Goal: Task Accomplishment & Management: Use online tool/utility

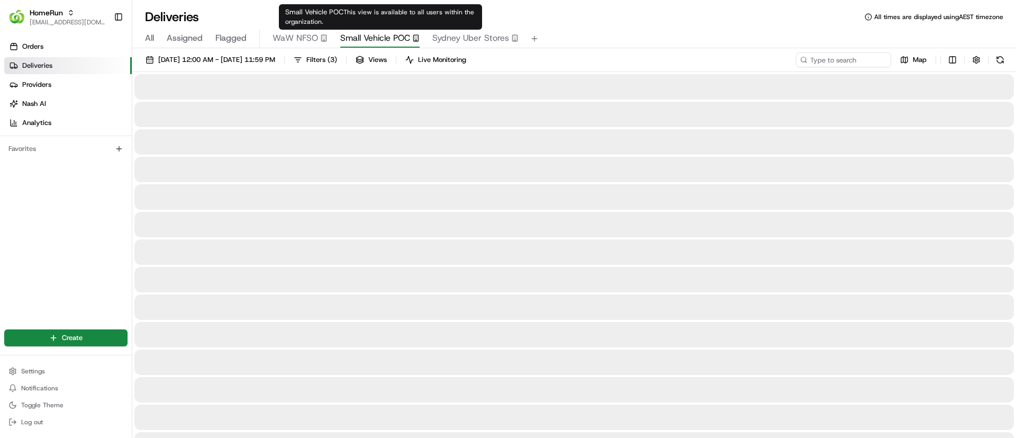
click at [374, 35] on span "Small Vehicle POC" at bounding box center [375, 38] width 70 height 13
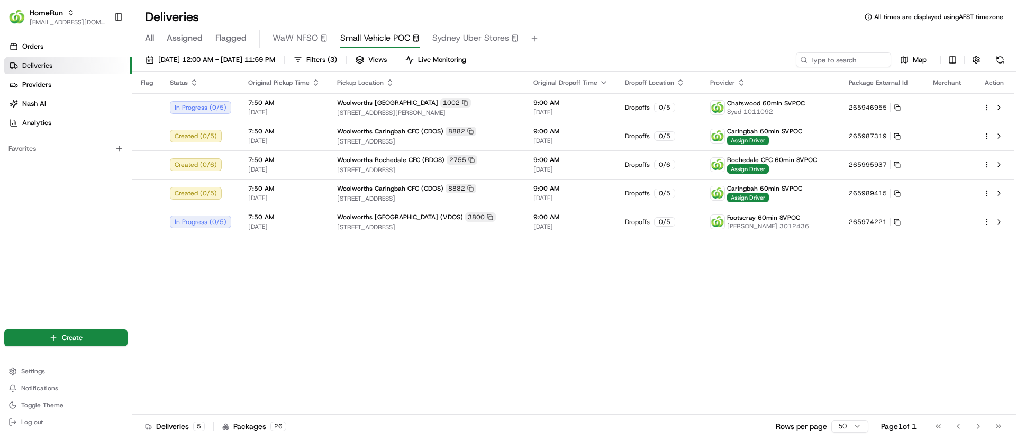
click at [348, 286] on div "Flag Status Original Pickup Time Pickup Location Original Dropoff Time Dropoff …" at bounding box center [573, 243] width 882 height 342
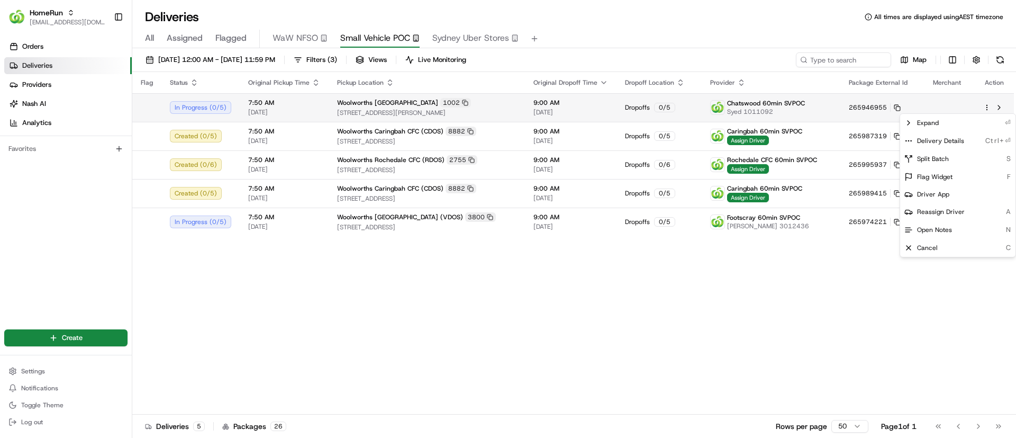
click at [987, 104] on html "HomeRun psteele@woolworths.com.au Toggle Sidebar Orders Deliveries Providers Na…" at bounding box center [508, 219] width 1016 height 438
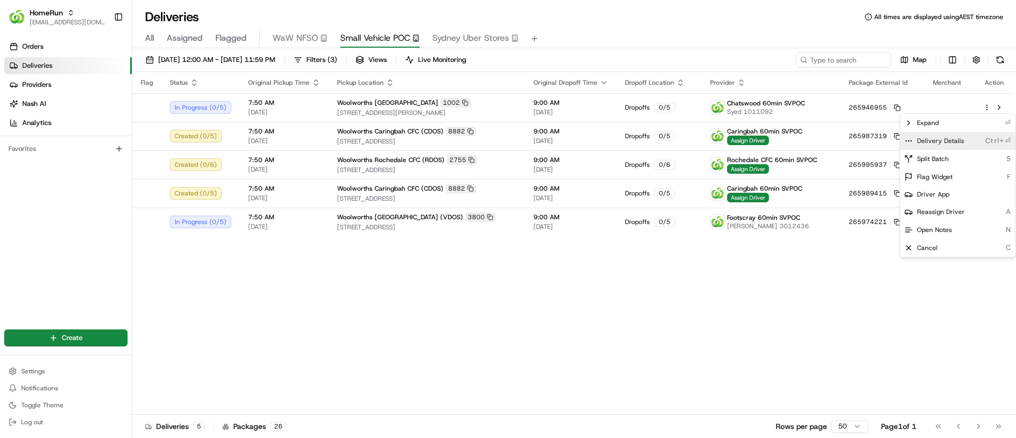
click at [908, 137] on icon at bounding box center [909, 141] width 8 height 8
click at [424, 313] on html "HomeRun psteele@woolworths.com.au Toggle Sidebar Orders Deliveries Providers Na…" at bounding box center [508, 219] width 1016 height 438
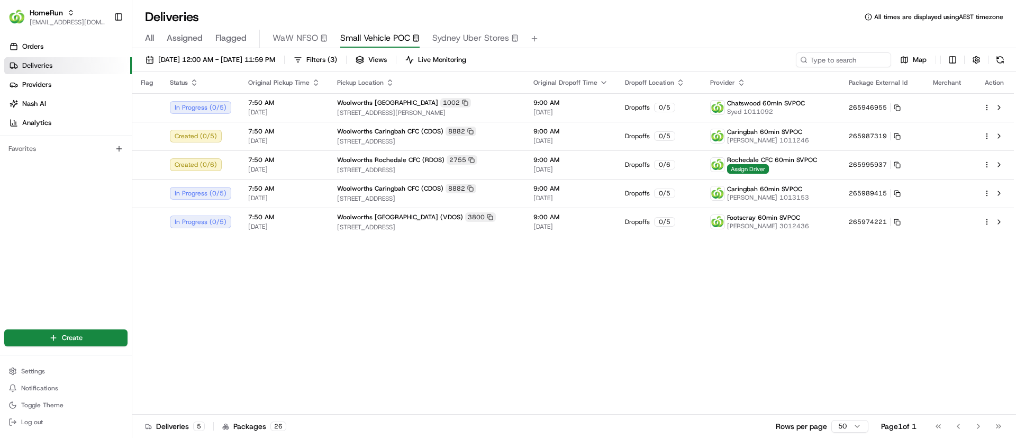
click at [387, 331] on div "Flag Status Original Pickup Time Pickup Location Original Dropoff Time Dropoff …" at bounding box center [573, 243] width 882 height 342
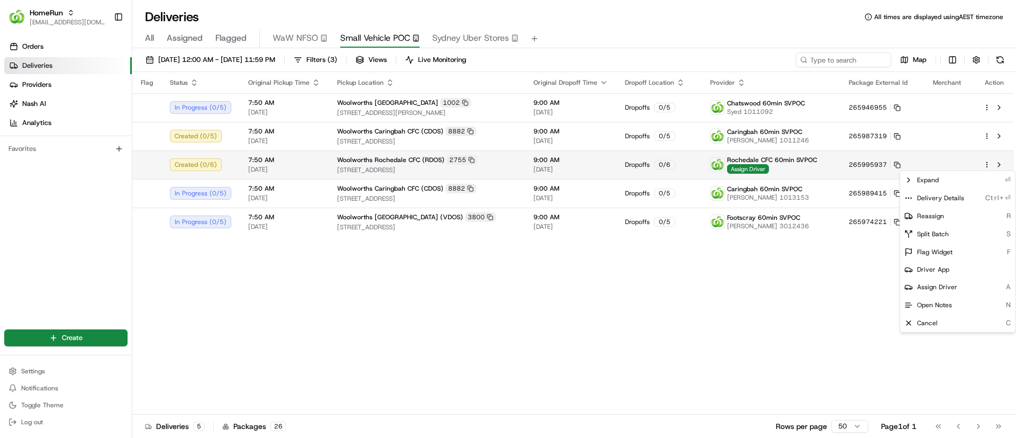
click at [988, 160] on html "HomeRun psteele@woolworths.com.au Toggle Sidebar Orders Deliveries Providers Na…" at bounding box center [508, 219] width 1016 height 438
click at [908, 196] on icon at bounding box center [909, 198] width 8 height 8
click at [332, 303] on html "HomeRun psteele@woolworths.com.au Toggle Sidebar Orders Deliveries Providers Na…" at bounding box center [508, 219] width 1016 height 438
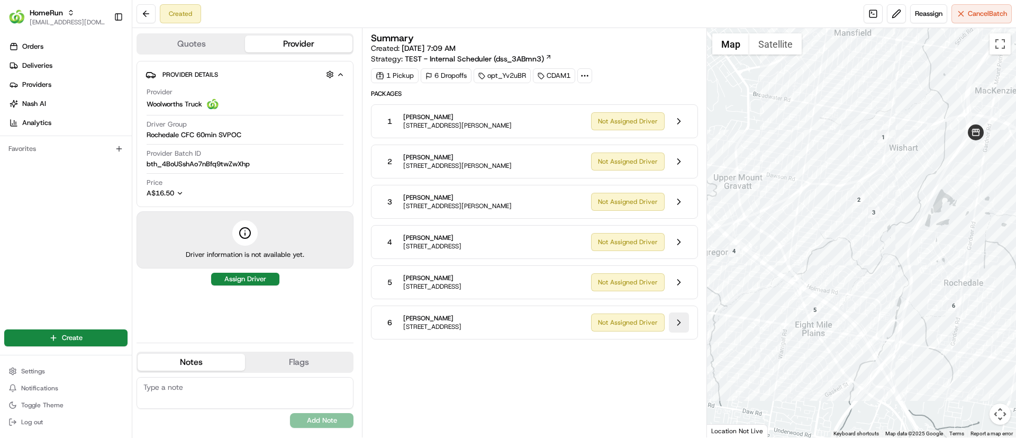
click at [680, 322] on button at bounding box center [679, 322] width 20 height 20
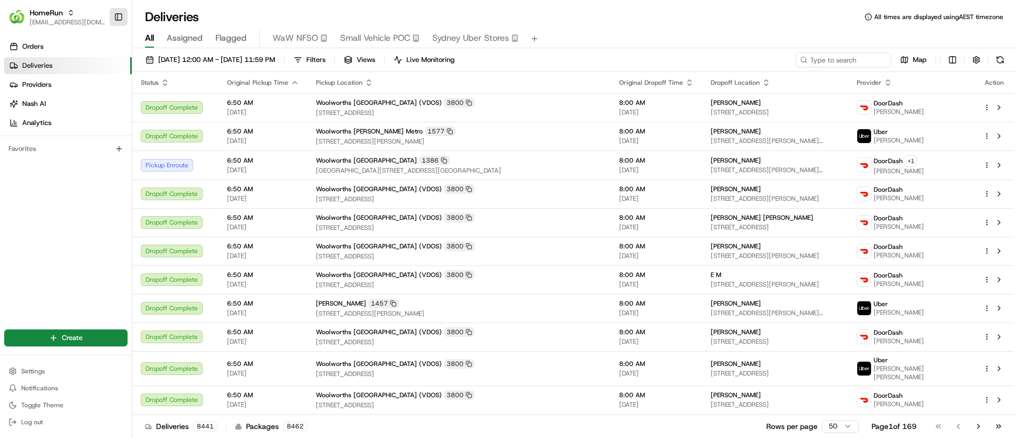
click at [116, 14] on button "Toggle Sidebar" at bounding box center [119, 17] width 18 height 18
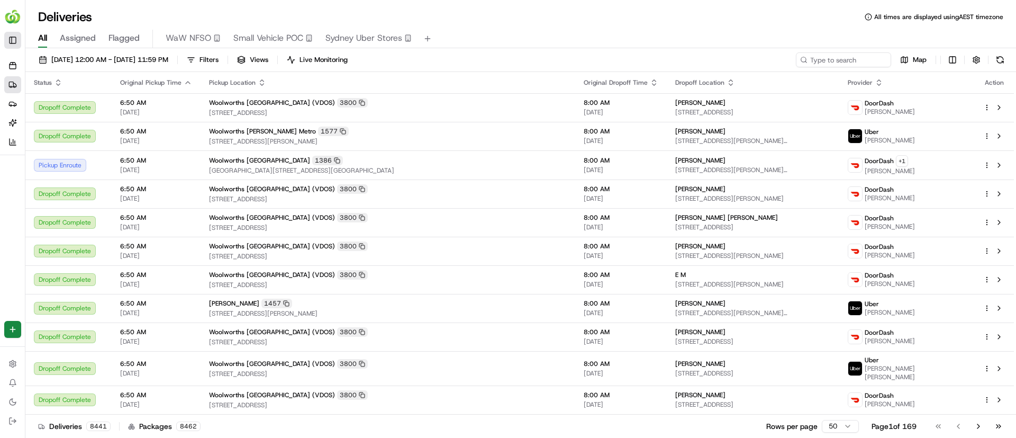
click at [14, 37] on button "Toggle Sidebar" at bounding box center [12, 40] width 17 height 17
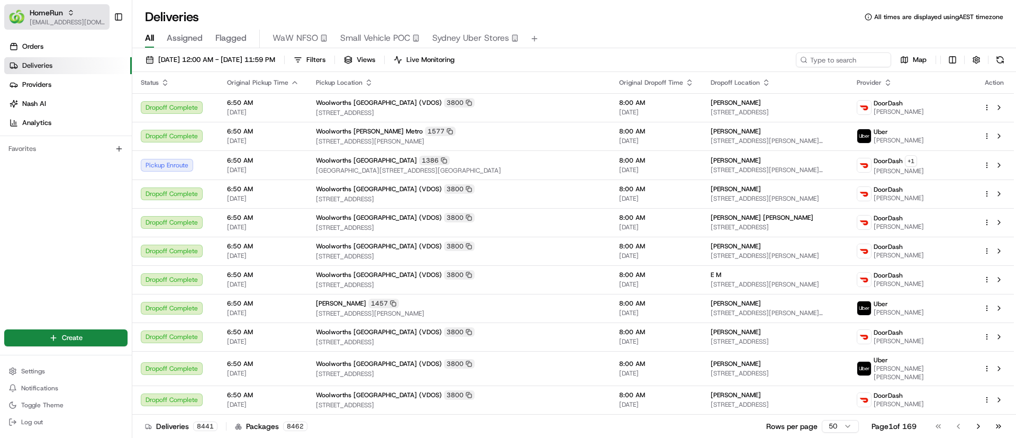
click at [31, 20] on span "[EMAIL_ADDRESS][DOMAIN_NAME]" at bounding box center [68, 22] width 76 height 8
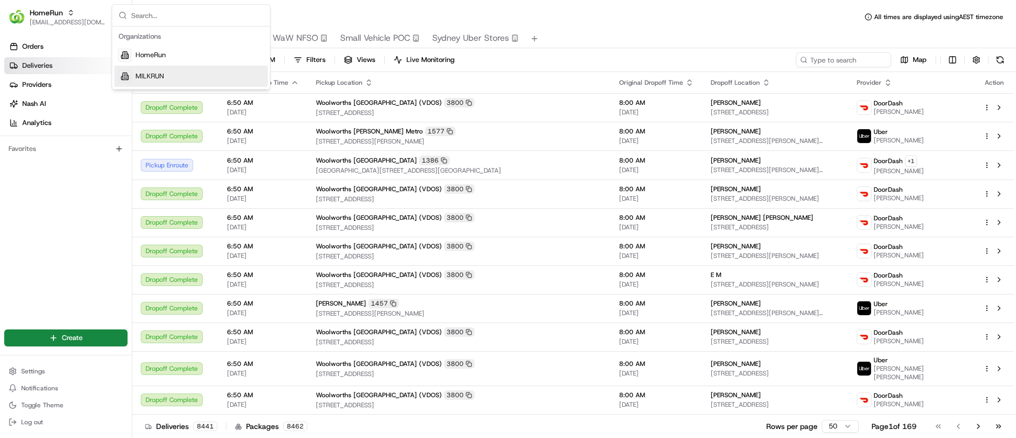
click at [148, 76] on span "MILKRUN" at bounding box center [150, 76] width 29 height 10
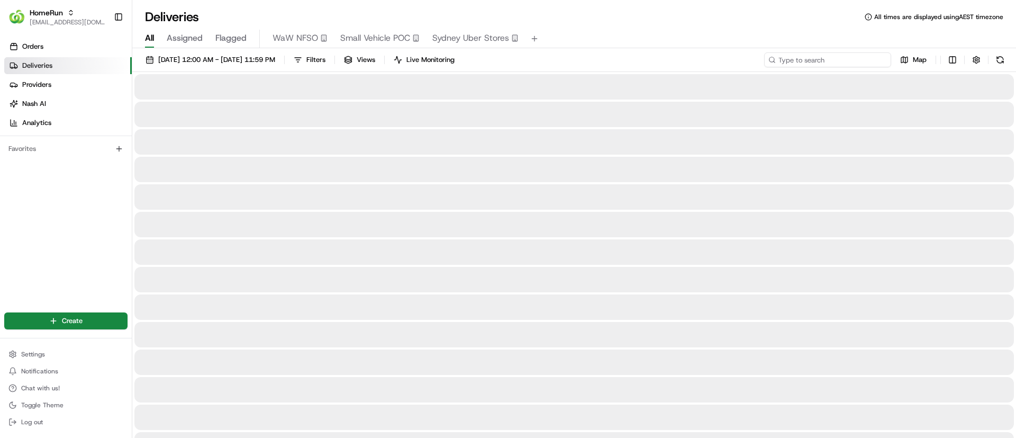
click at [830, 56] on input at bounding box center [827, 59] width 127 height 15
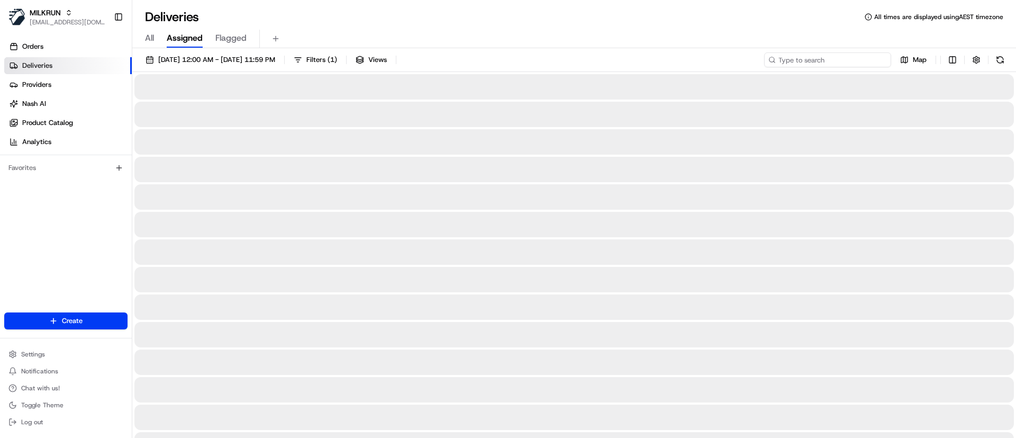
click at [826, 57] on input at bounding box center [827, 59] width 127 height 15
paste input "d2c785d4-fffe-4ea4-a29e-5d8318573b8a"
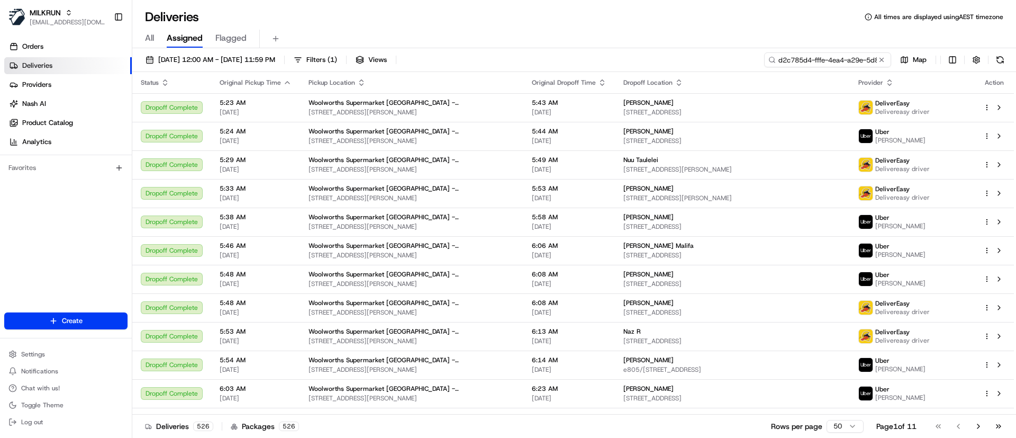
scroll to position [0, 46]
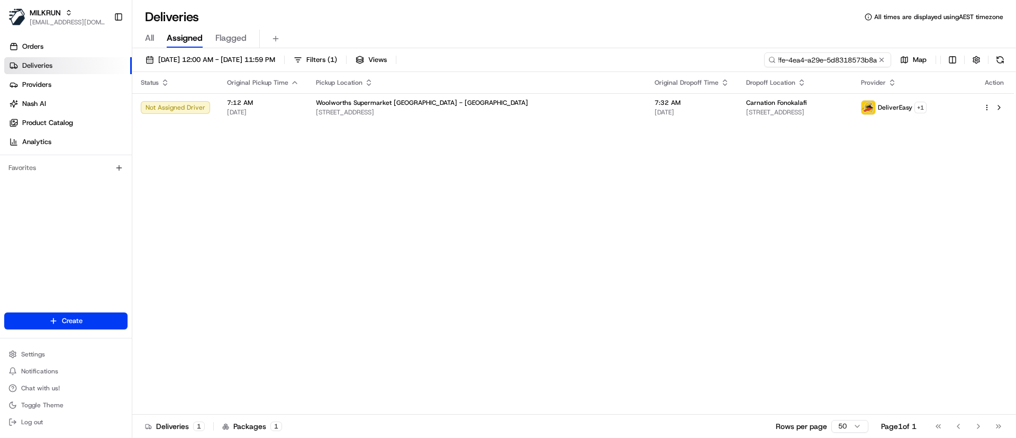
type input "d2c785d4-fffe-4ea4-a29e-5d8318573b8a"
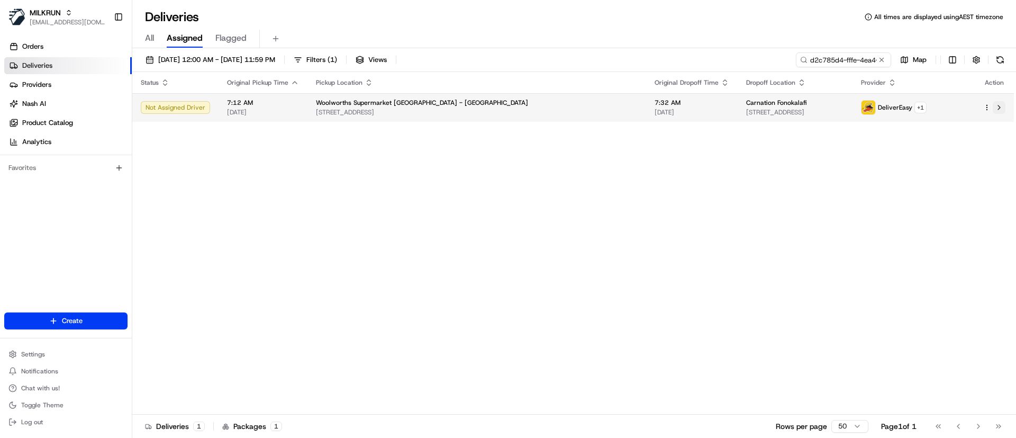
click at [1003, 107] on button at bounding box center [999, 107] width 13 height 13
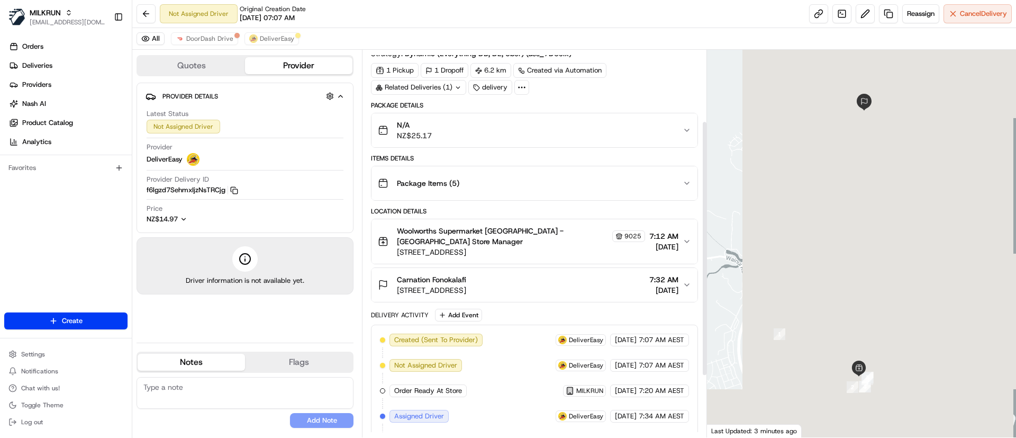
scroll to position [200, 0]
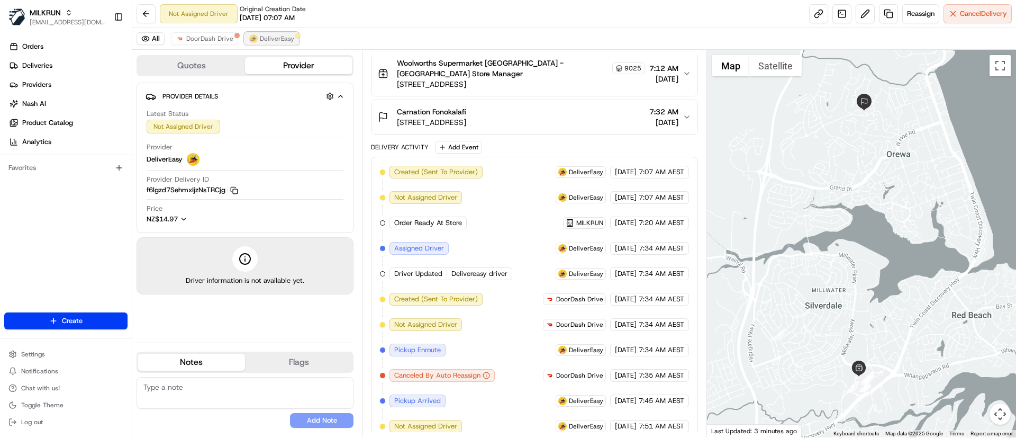
click at [261, 38] on span "DeliverEasy" at bounding box center [277, 38] width 34 height 8
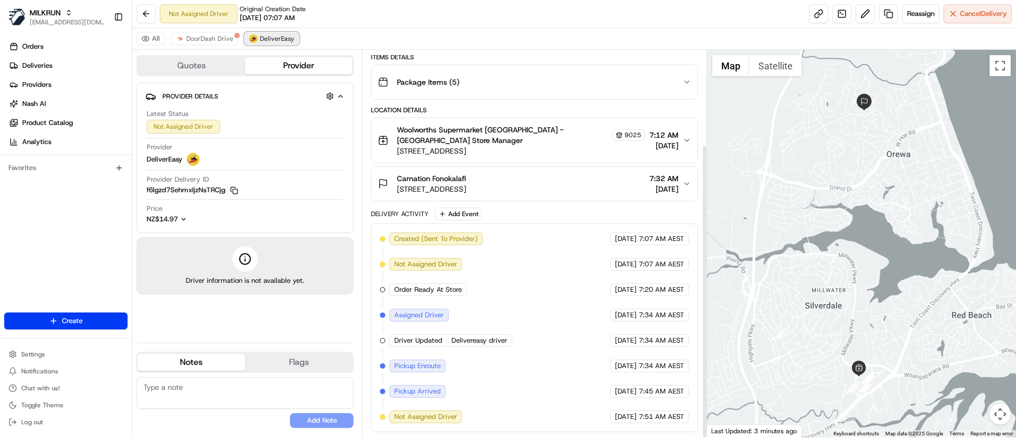
scroll to position [124, 0]
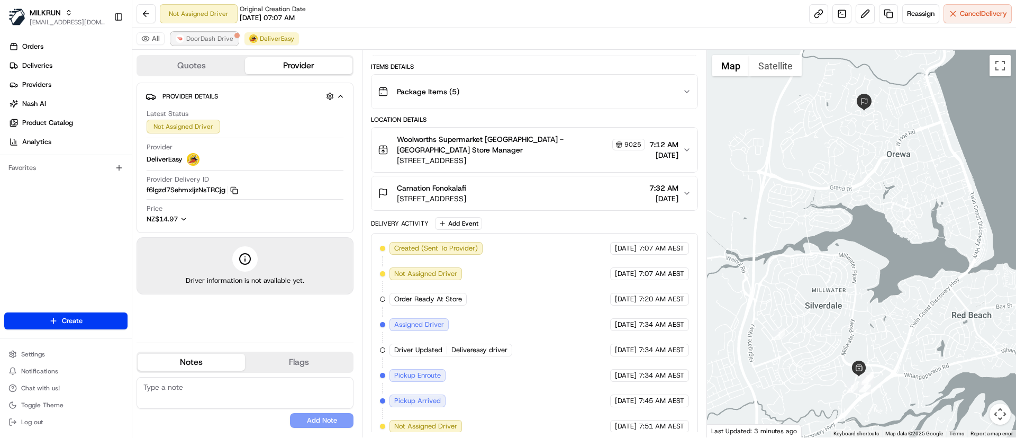
click at [200, 38] on span "DoorDash Drive" at bounding box center [209, 38] width 47 height 8
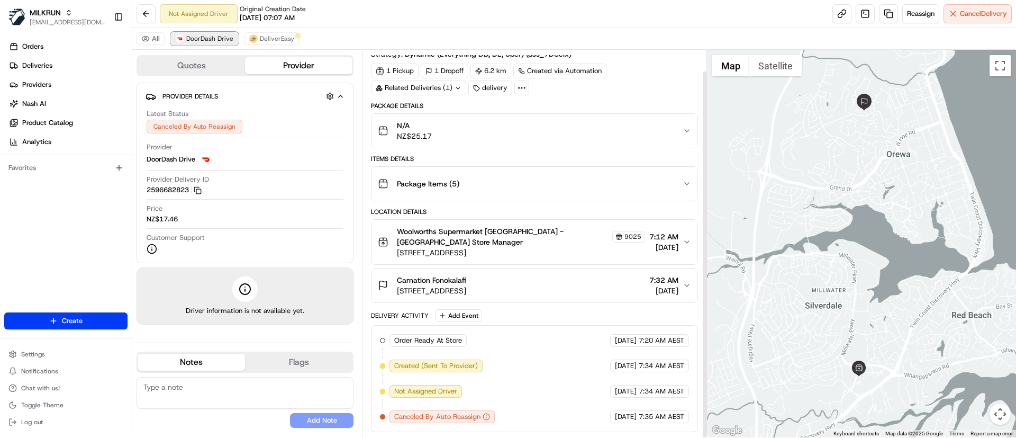
scroll to position [22, 0]
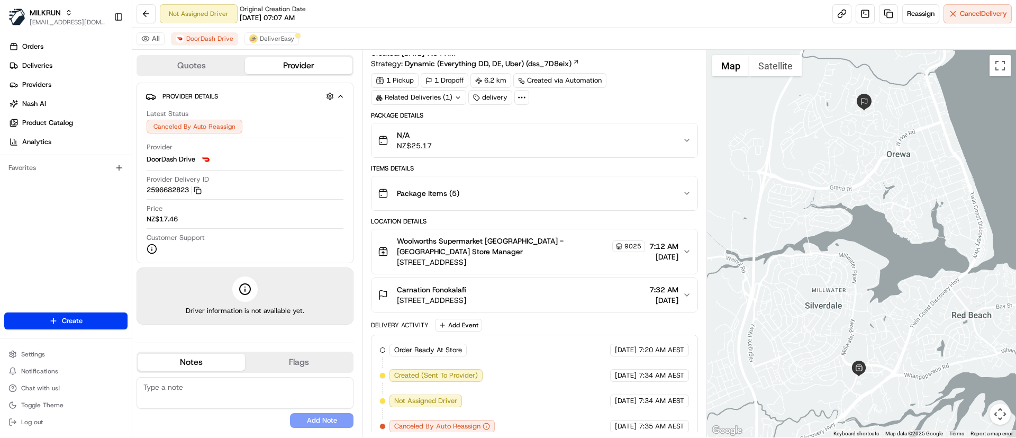
drag, startPoint x: 483, startPoint y: 275, endPoint x: 396, endPoint y: 279, distance: 86.4
click at [396, 284] on div "Carnation Fonokalafi 5 Fern Court, Orewa, Auckland 0931, NZ" at bounding box center [422, 294] width 88 height 21
copy span "Carnation Fonokalafi"
click at [272, 33] on button "DeliverEasy" at bounding box center [272, 38] width 55 height 13
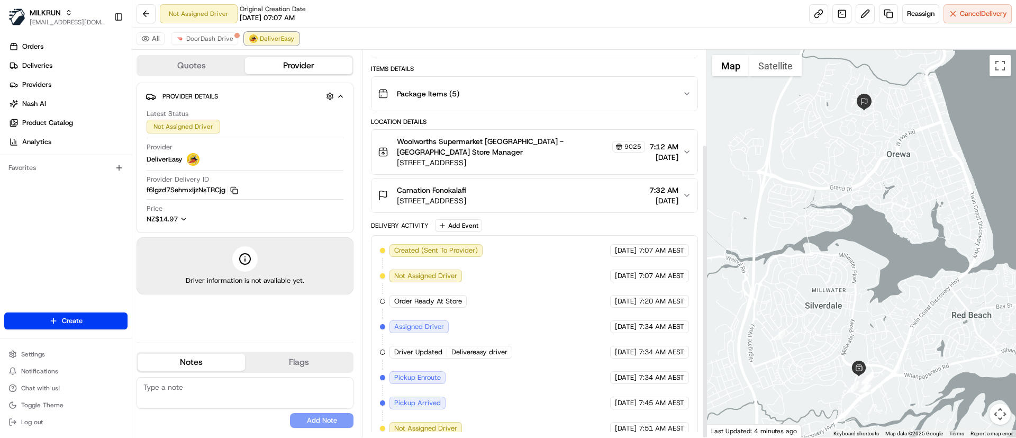
scroll to position [124, 0]
click at [527, 242] on div "Created (Sent To Provider) DeliverEasy 23/08/2025 7:07 AM AEST Not Assigned Dri…" at bounding box center [534, 337] width 309 height 191
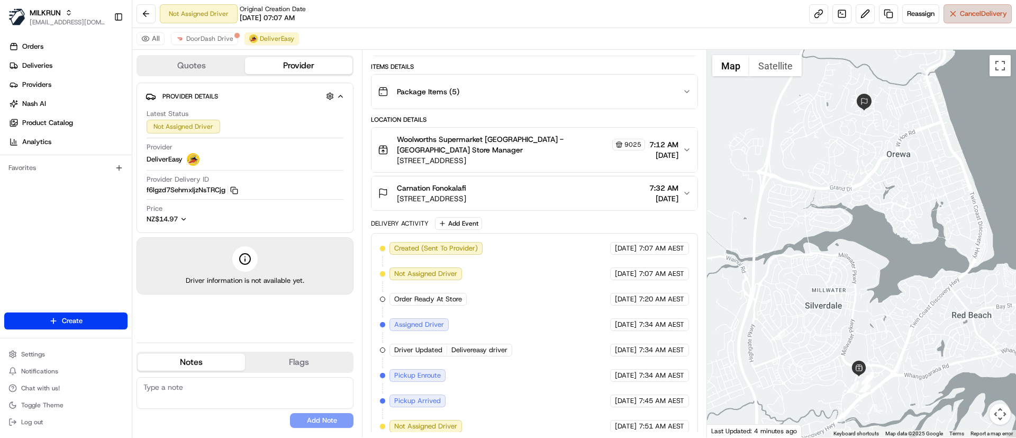
click at [968, 13] on span "Cancel Delivery" at bounding box center [983, 14] width 47 height 10
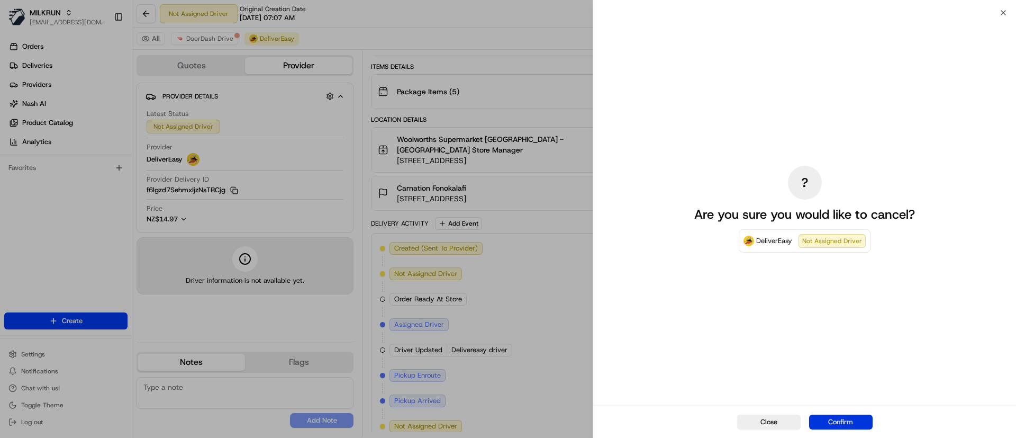
click at [844, 419] on button "Confirm" at bounding box center [841, 421] width 64 height 15
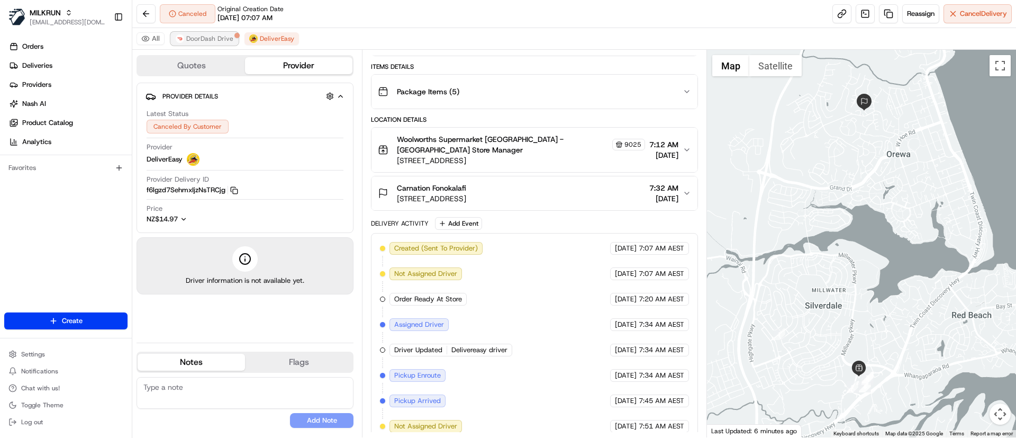
click at [195, 40] on span "DoorDash Drive" at bounding box center [209, 38] width 47 height 8
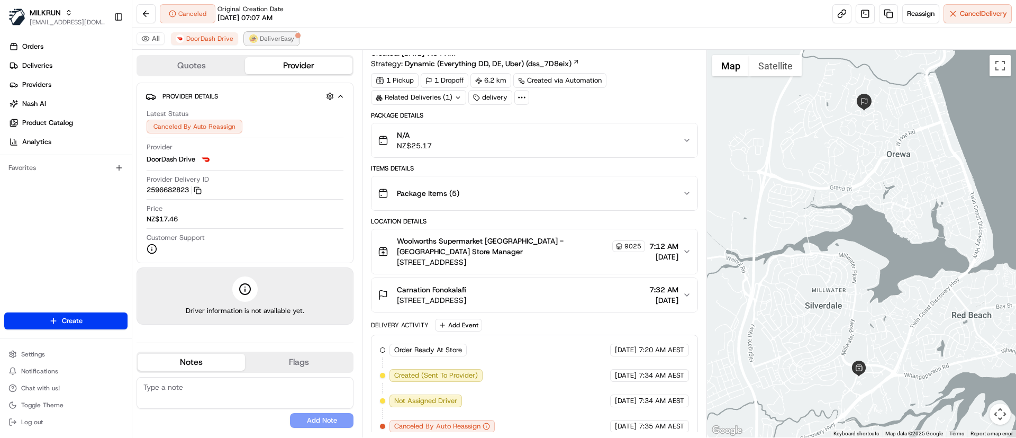
click at [260, 34] on span "DeliverEasy" at bounding box center [277, 38] width 34 height 8
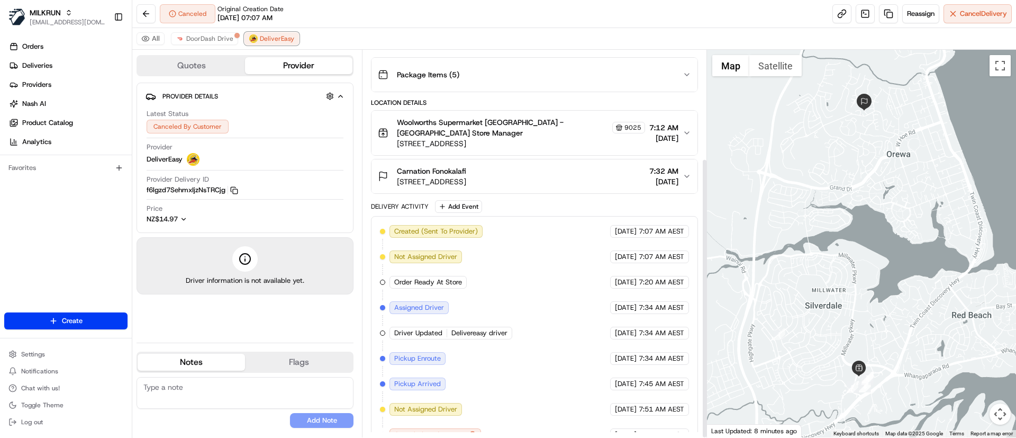
scroll to position [149, 0]
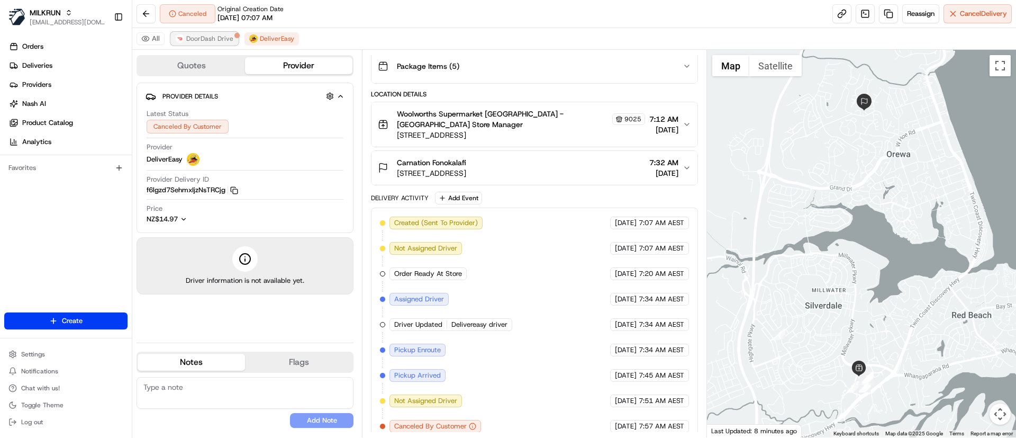
click at [214, 34] on span "DoorDash Drive" at bounding box center [209, 38] width 47 height 8
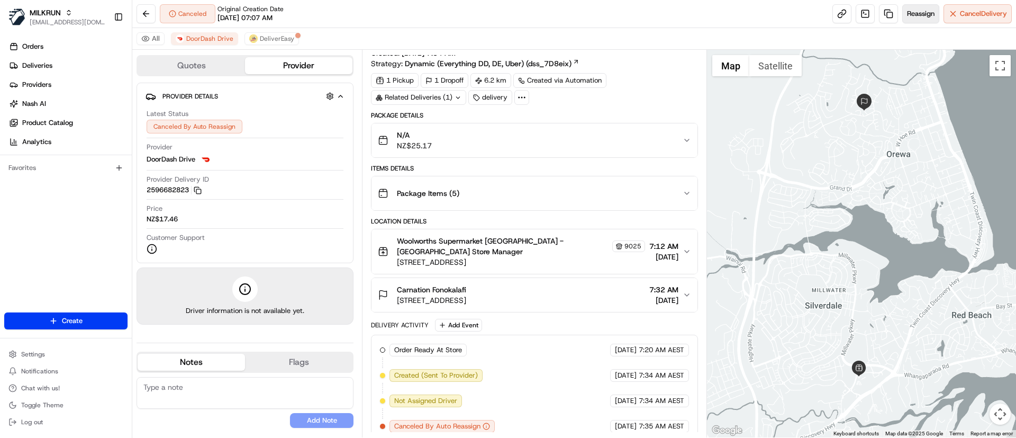
click at [917, 14] on span "Reassign" at bounding box center [921, 14] width 28 height 10
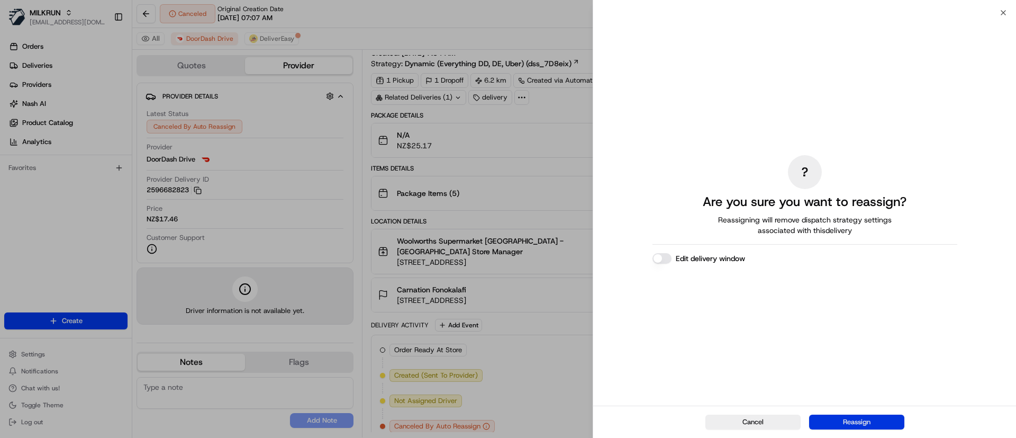
click at [853, 422] on button "Reassign" at bounding box center [856, 421] width 95 height 15
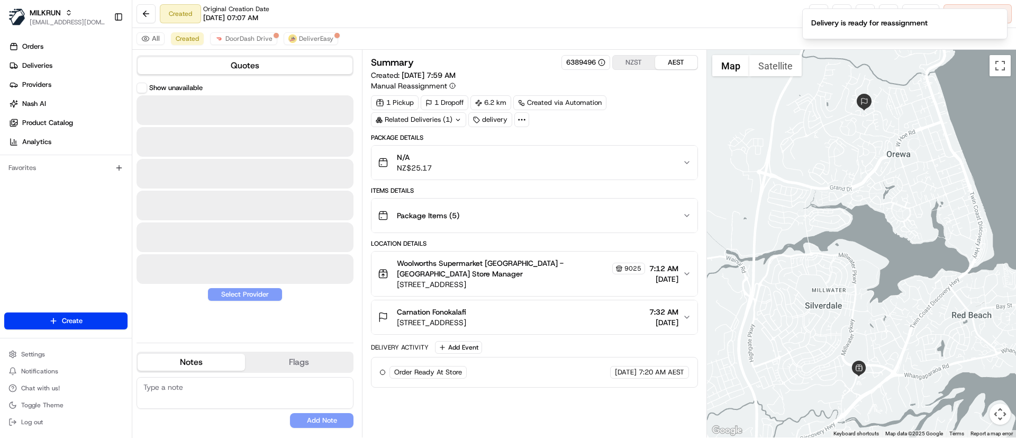
scroll to position [0, 0]
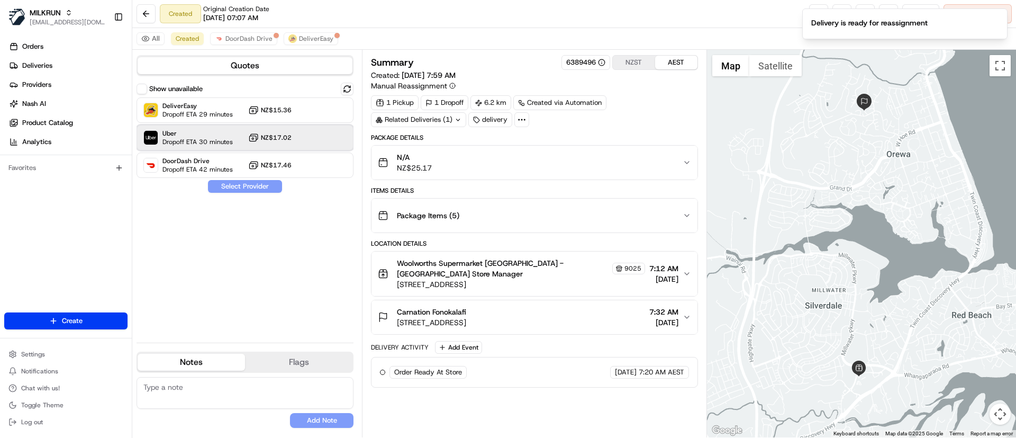
click at [193, 136] on span "Uber" at bounding box center [197, 133] width 70 height 8
click at [238, 191] on button "Assign Provider" at bounding box center [244, 186] width 75 height 13
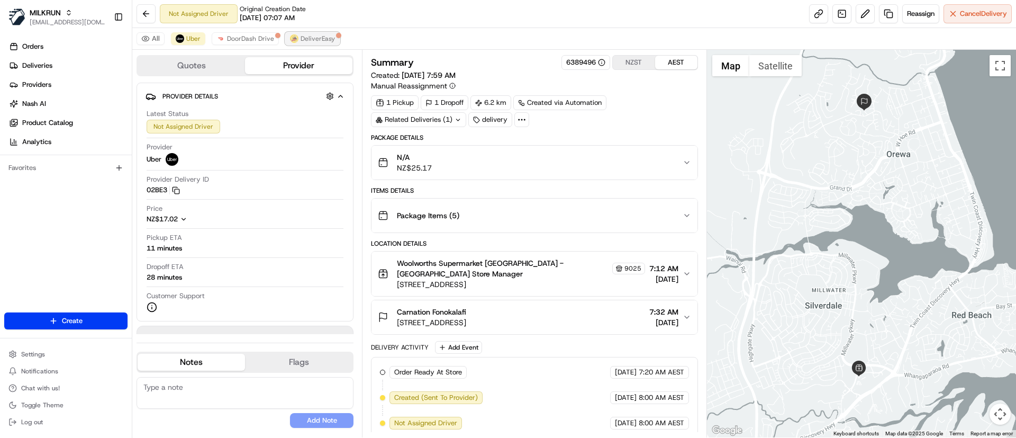
click at [305, 37] on span "DeliverEasy" at bounding box center [318, 38] width 34 height 8
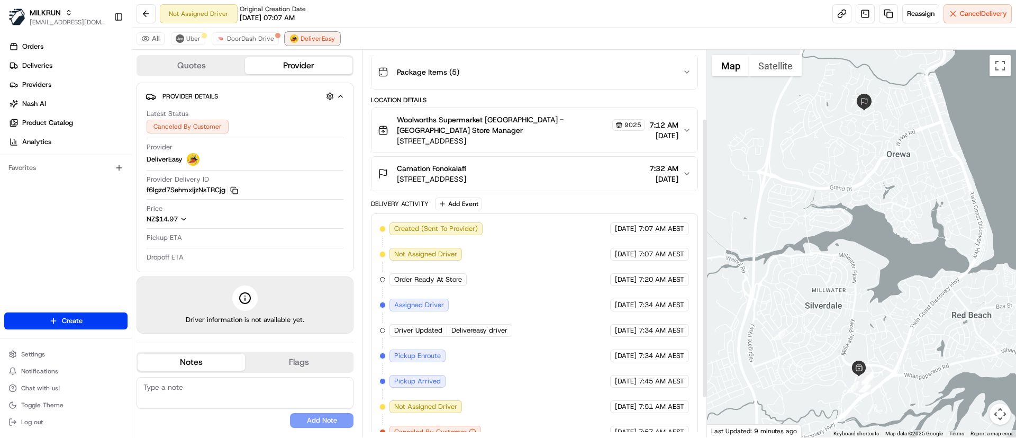
scroll to position [149, 0]
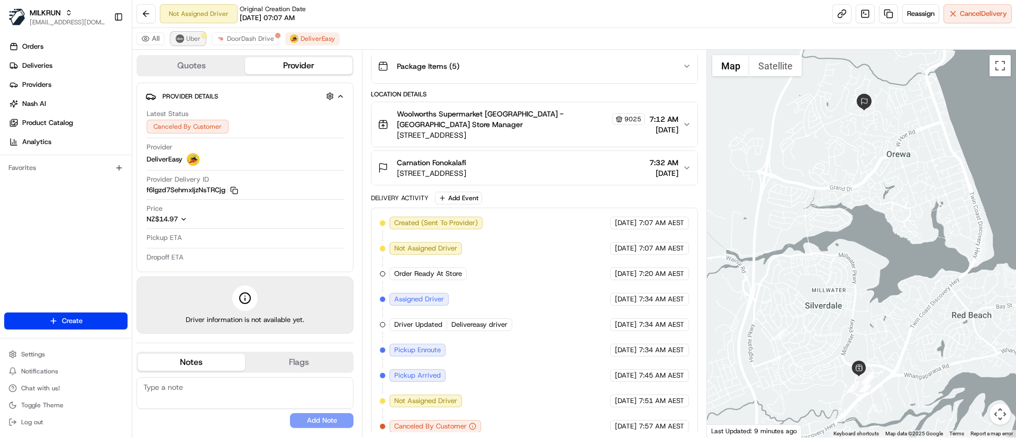
click at [182, 42] on button "Uber" at bounding box center [188, 38] width 34 height 13
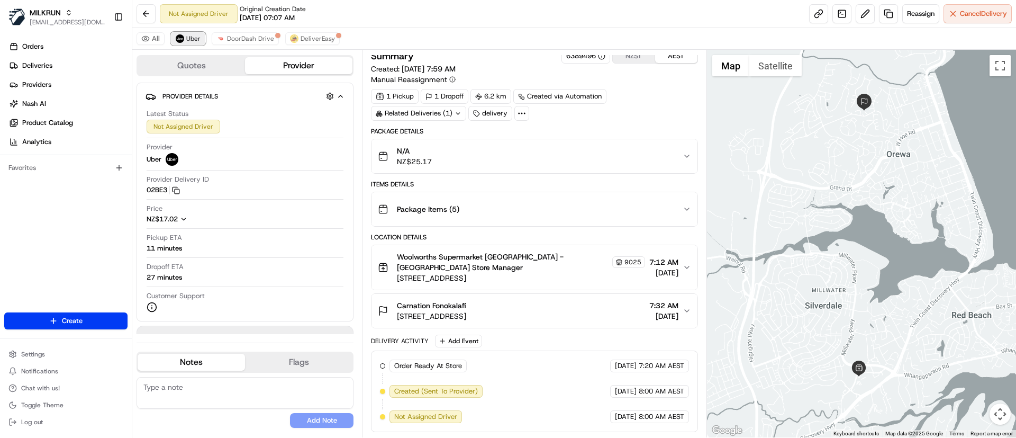
scroll to position [0, 0]
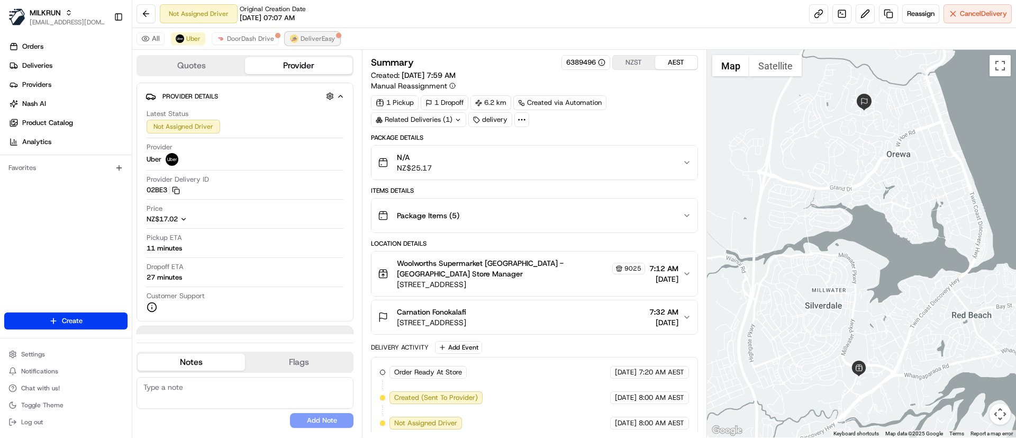
click at [306, 38] on span "DeliverEasy" at bounding box center [318, 38] width 34 height 8
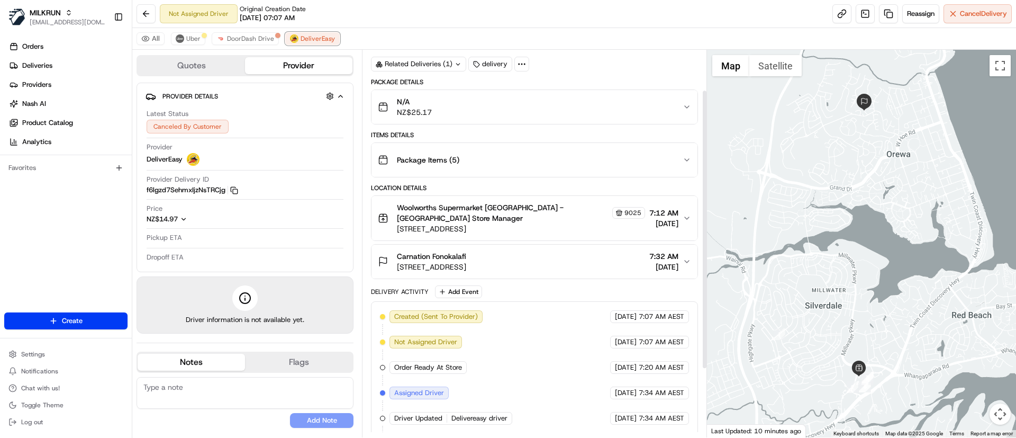
scroll to position [149, 0]
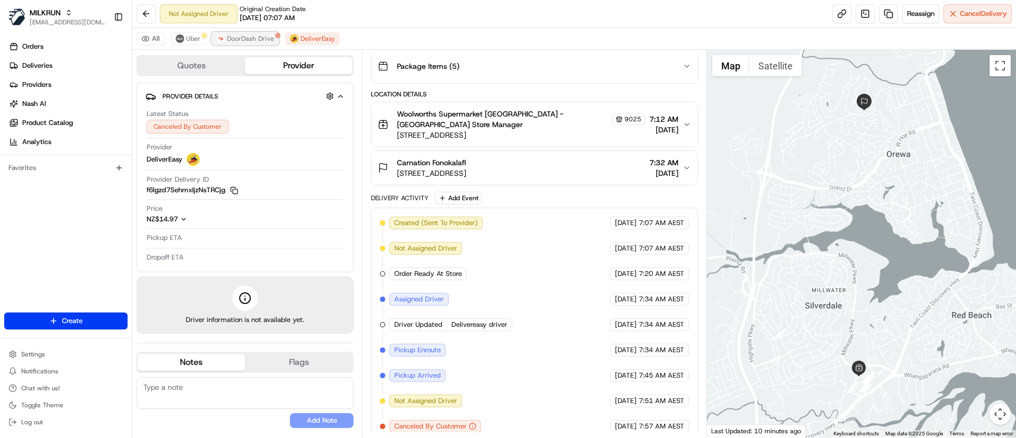
click at [232, 37] on span "DoorDash Drive" at bounding box center [250, 38] width 47 height 8
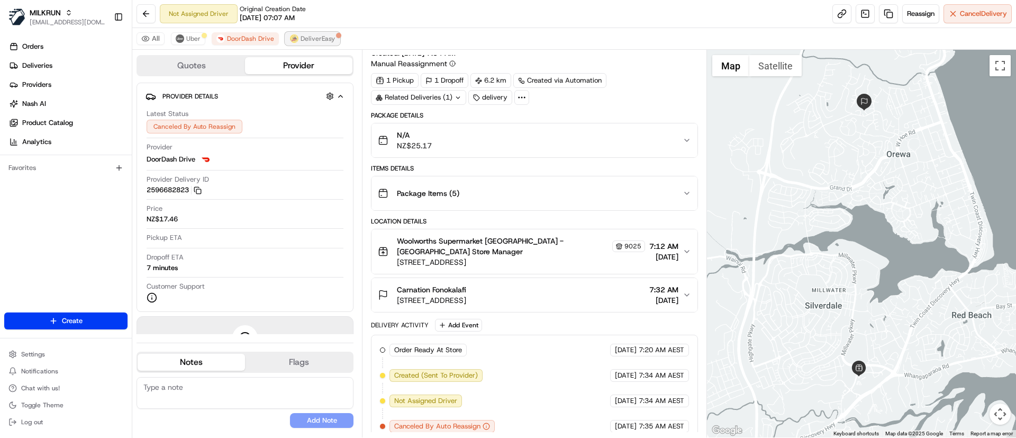
click at [304, 37] on span "DeliverEasy" at bounding box center [318, 38] width 34 height 8
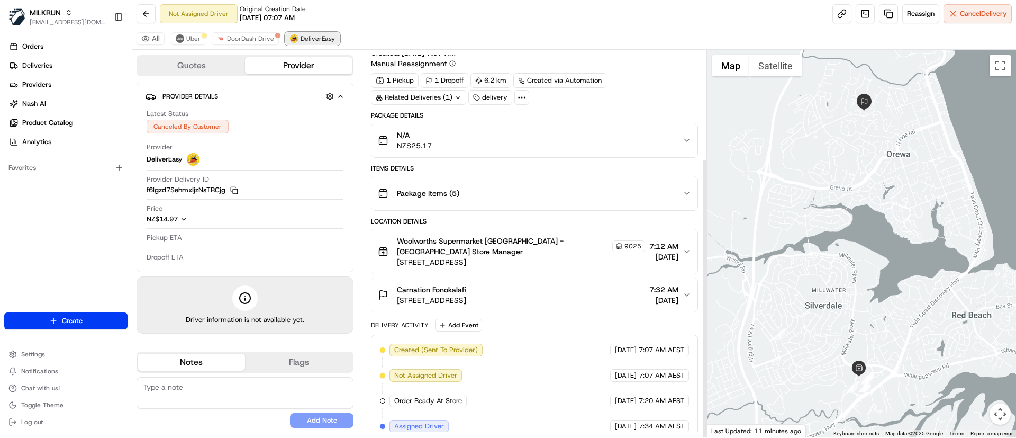
scroll to position [149, 0]
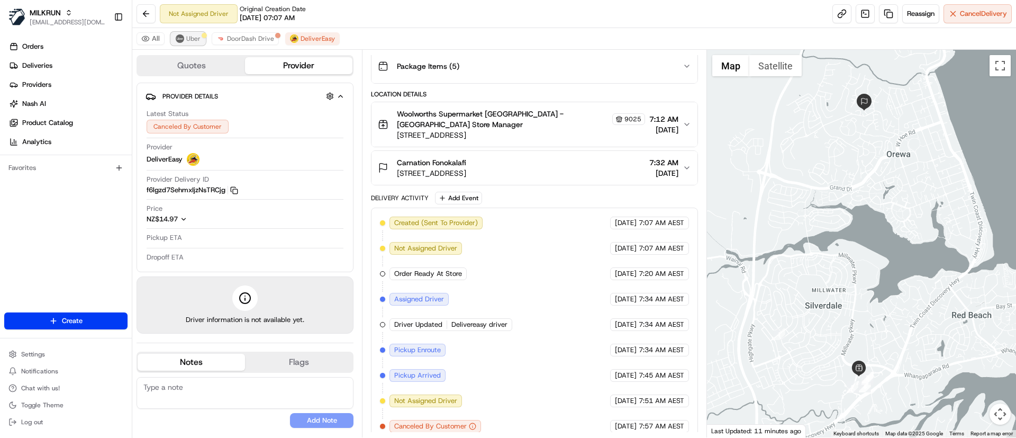
click at [185, 35] on button "Uber" at bounding box center [188, 38] width 34 height 13
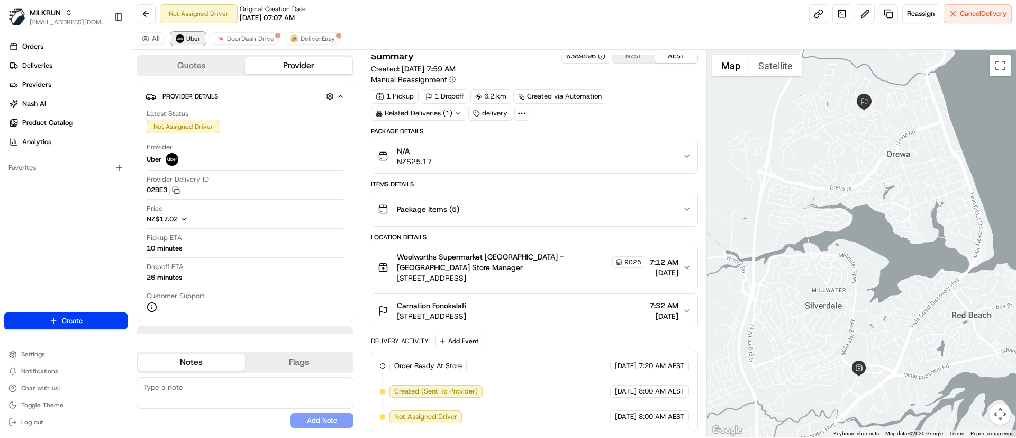
scroll to position [0, 0]
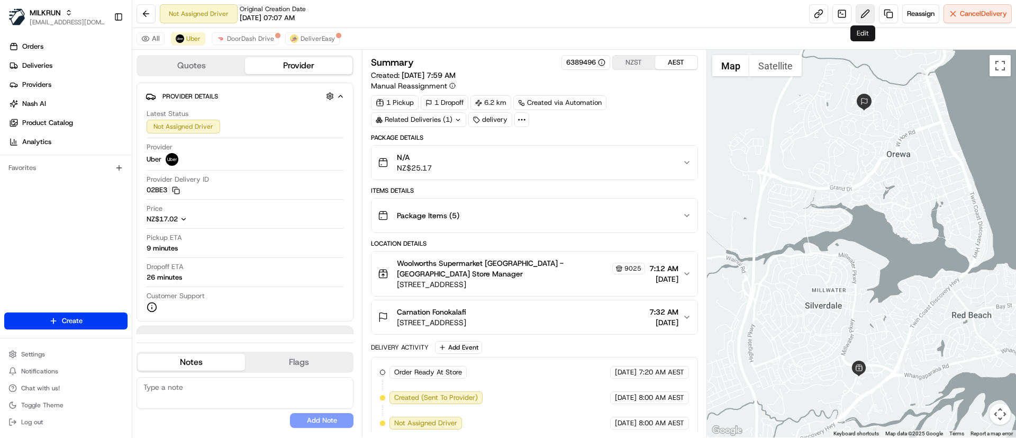
click at [864, 15] on button at bounding box center [865, 13] width 19 height 19
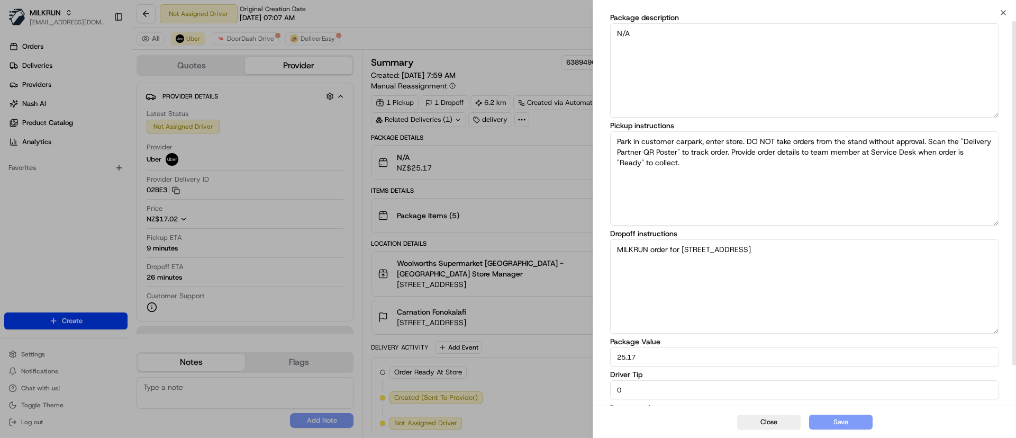
scroll to position [55, 0]
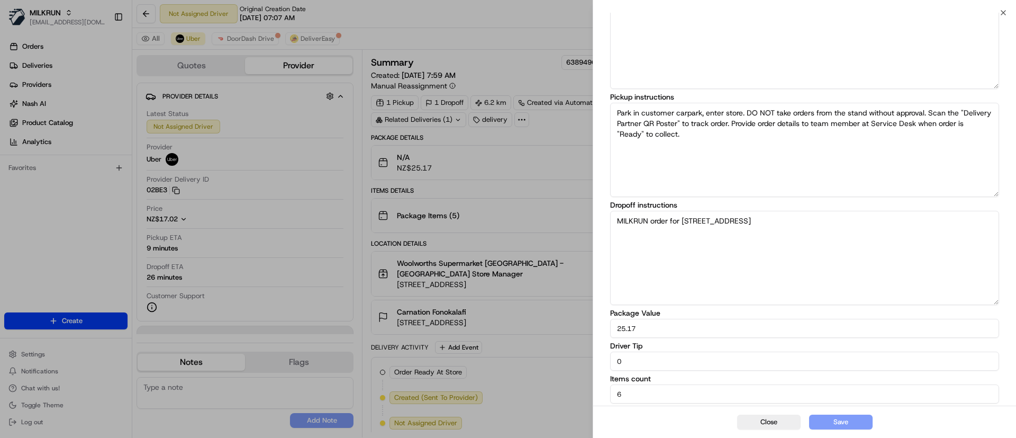
drag, startPoint x: 640, startPoint y: 362, endPoint x: 557, endPoint y: 359, distance: 83.7
click at [557, 359] on body "MILKRUN psteele@woolworths.com.au Toggle Sidebar Orders Deliveries Providers Na…" at bounding box center [508, 219] width 1016 height 438
type input "5"
click at [851, 419] on button "Save" at bounding box center [841, 421] width 64 height 15
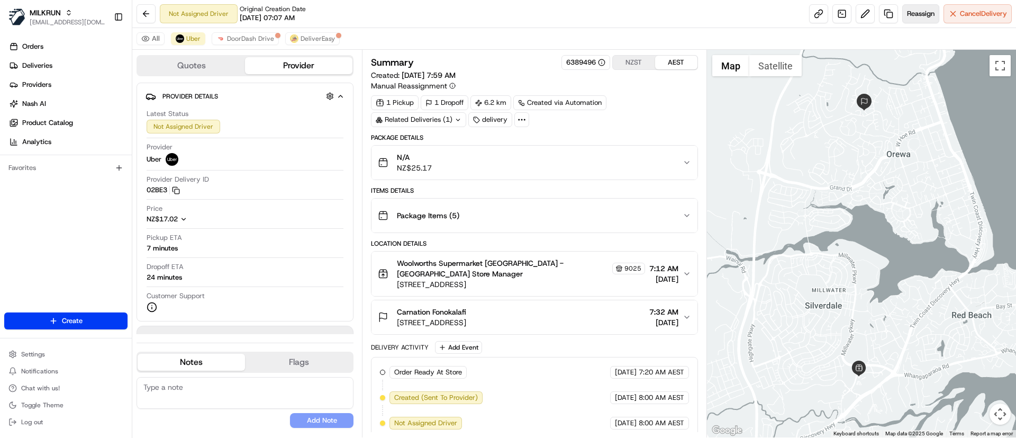
click at [910, 5] on button "Reassign" at bounding box center [920, 13] width 37 height 19
click at [862, 16] on button at bounding box center [865, 13] width 19 height 19
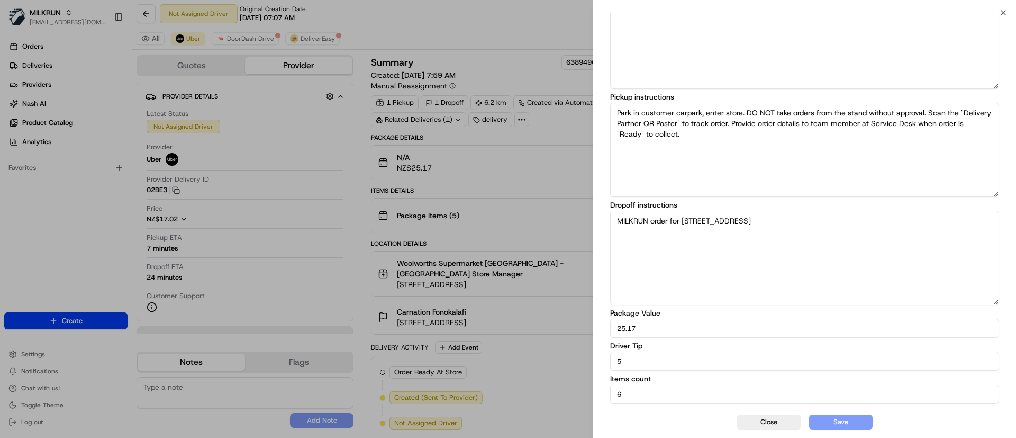
drag, startPoint x: 649, startPoint y: 362, endPoint x: 520, endPoint y: 373, distance: 130.2
click at [521, 373] on body "MILKRUN psteele@woolworths.com.au Toggle Sidebar Orders Deliveries Providers Na…" at bounding box center [508, 219] width 1016 height 438
type input "7"
type input "6"
click at [837, 417] on button "Save" at bounding box center [841, 421] width 64 height 15
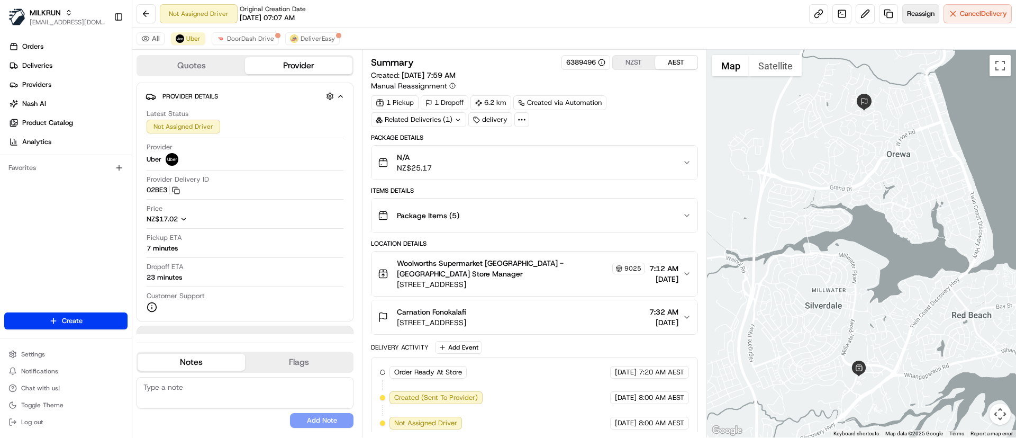
click at [918, 12] on span "Reassign" at bounding box center [921, 14] width 28 height 10
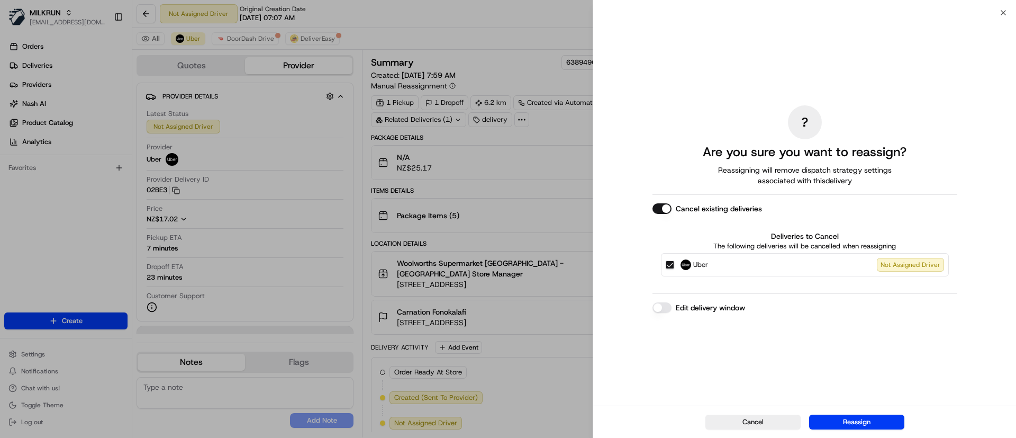
click at [658, 208] on button "Cancel existing deliveries" at bounding box center [662, 208] width 19 height 11
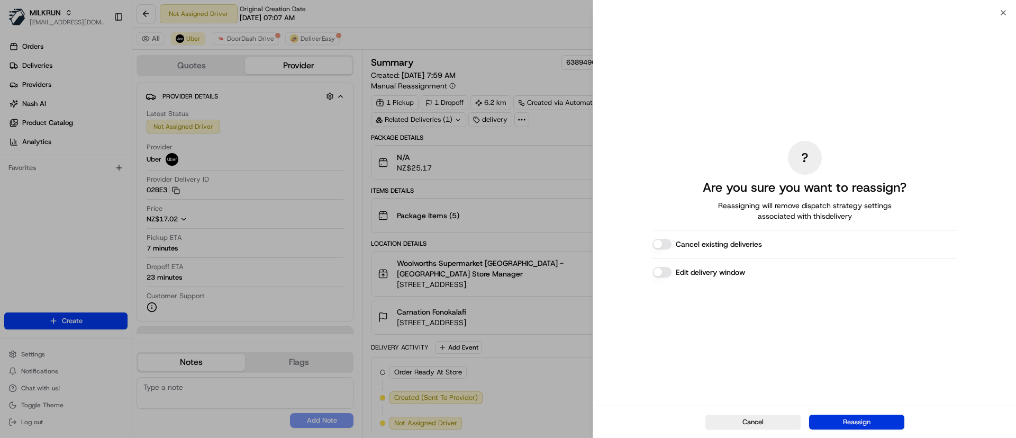
click at [852, 420] on button "Reassign" at bounding box center [856, 421] width 95 height 15
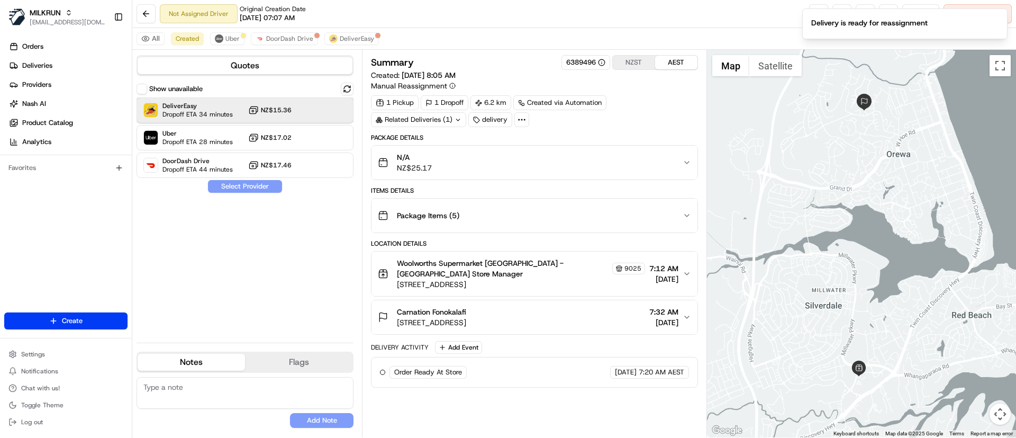
click at [208, 105] on span "DeliverEasy" at bounding box center [197, 106] width 70 height 8
click at [235, 183] on button "Assign Provider" at bounding box center [244, 186] width 75 height 13
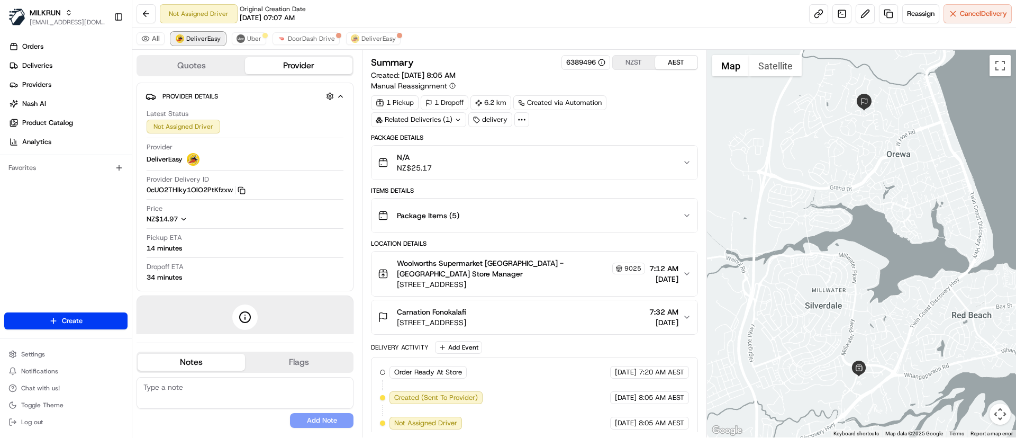
click at [183, 37] on img at bounding box center [180, 38] width 8 height 8
click at [362, 39] on span "DeliverEasy" at bounding box center [379, 38] width 34 height 8
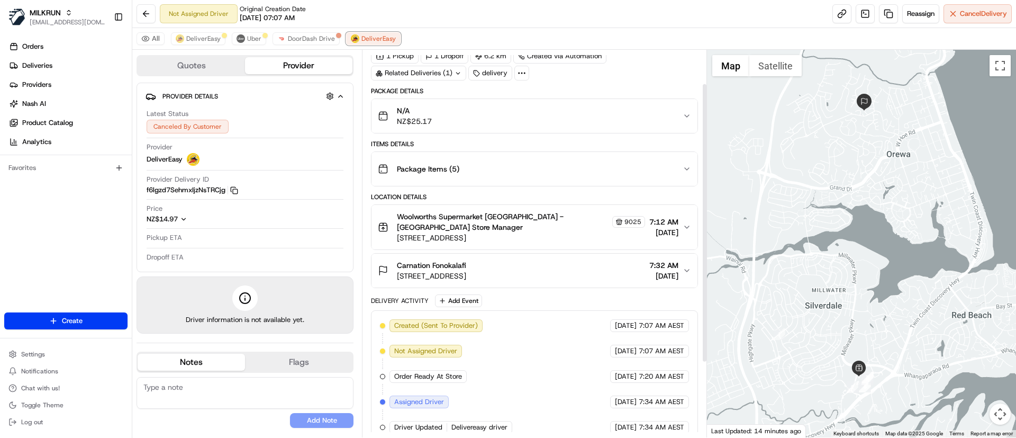
scroll to position [149, 0]
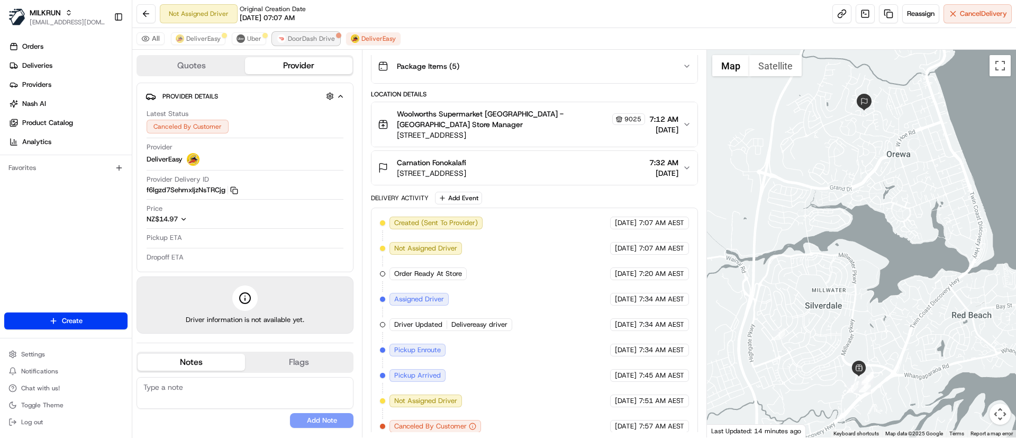
click at [308, 38] on span "DoorDash Drive" at bounding box center [311, 38] width 47 height 8
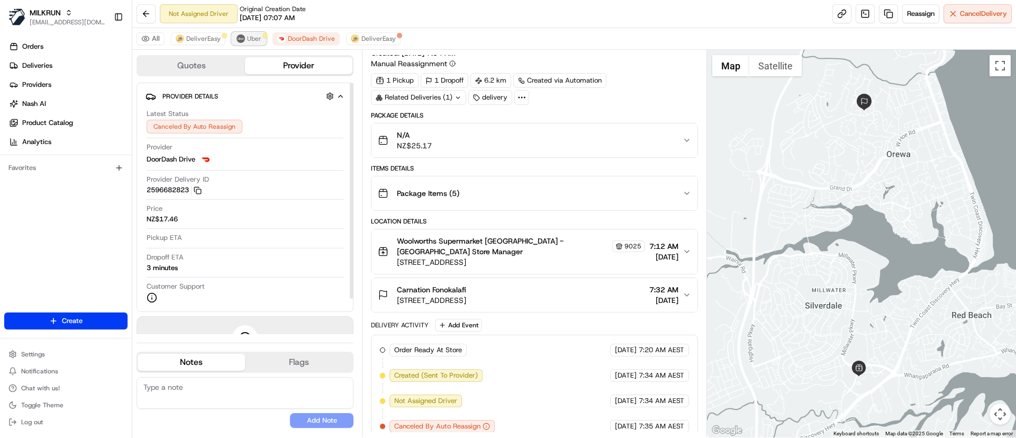
click at [248, 38] on span "Uber" at bounding box center [254, 38] width 14 height 8
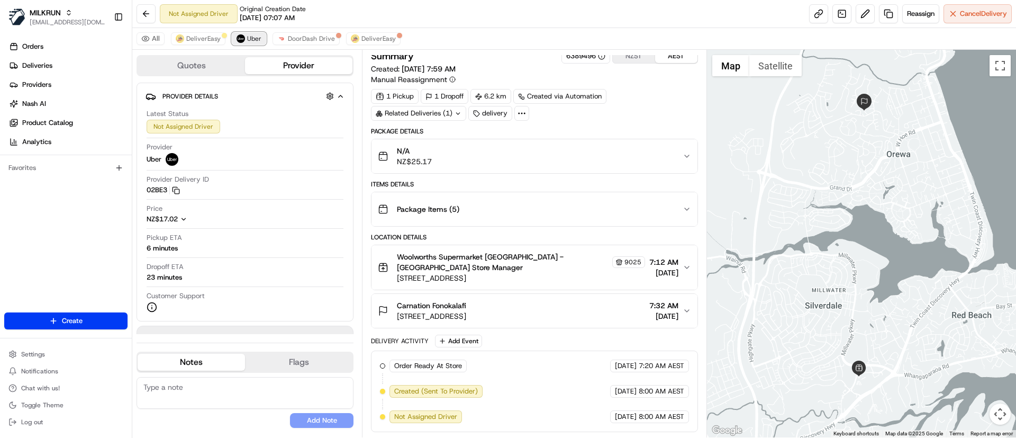
scroll to position [0, 0]
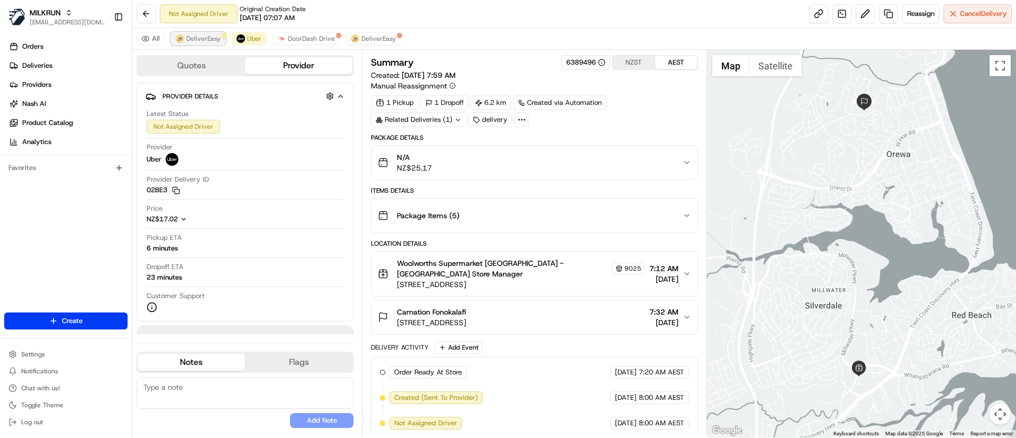
click at [193, 36] on span "DeliverEasy" at bounding box center [203, 38] width 34 height 8
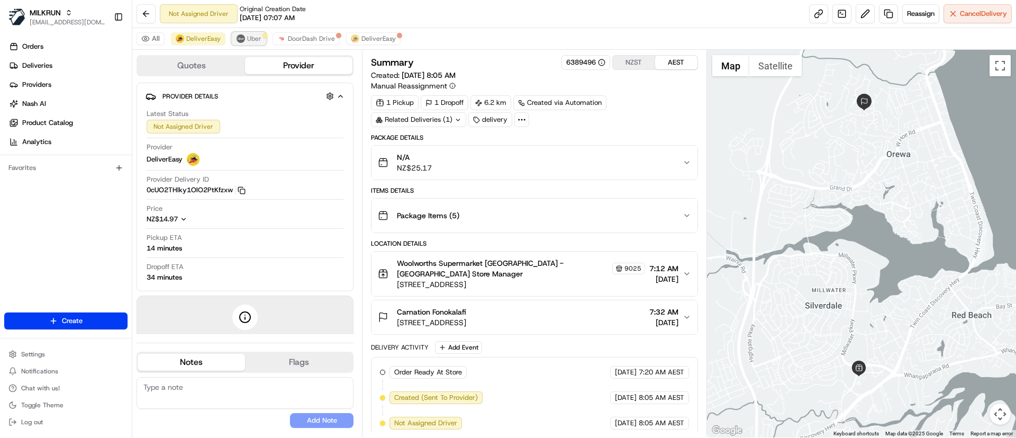
click at [245, 36] on button "Uber" at bounding box center [249, 38] width 34 height 13
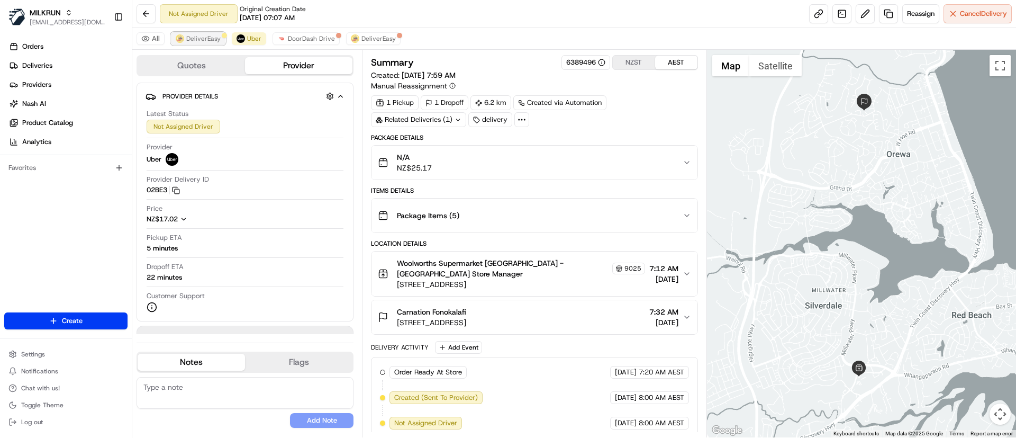
click at [191, 39] on span "DeliverEasy" at bounding box center [203, 38] width 34 height 8
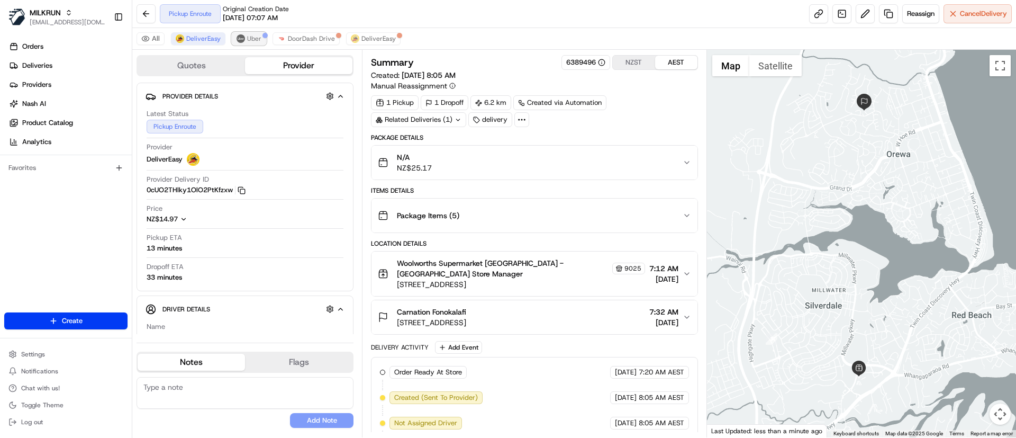
click at [256, 35] on span "Uber" at bounding box center [254, 38] width 14 height 8
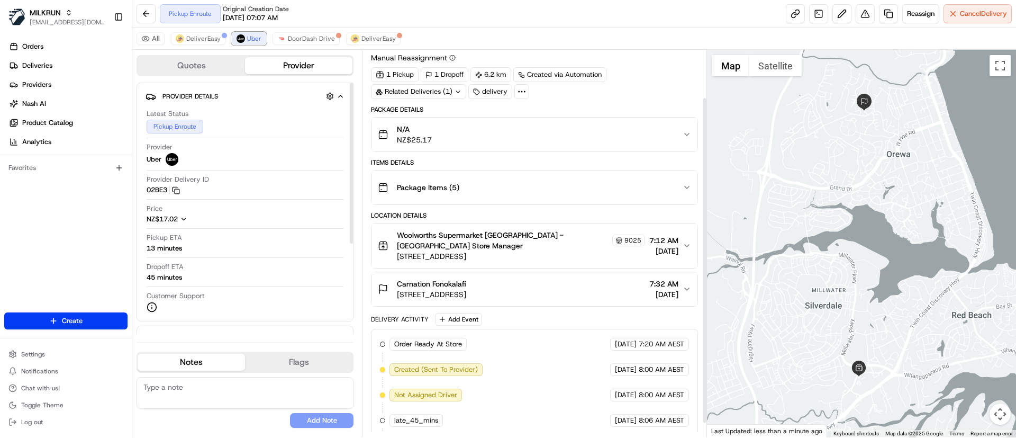
scroll to position [73, 0]
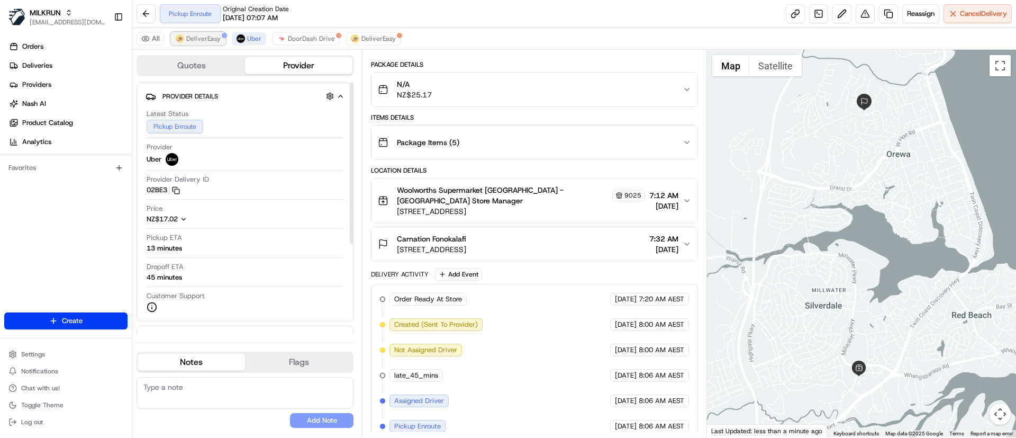
click at [195, 40] on span "DeliverEasy" at bounding box center [203, 38] width 34 height 8
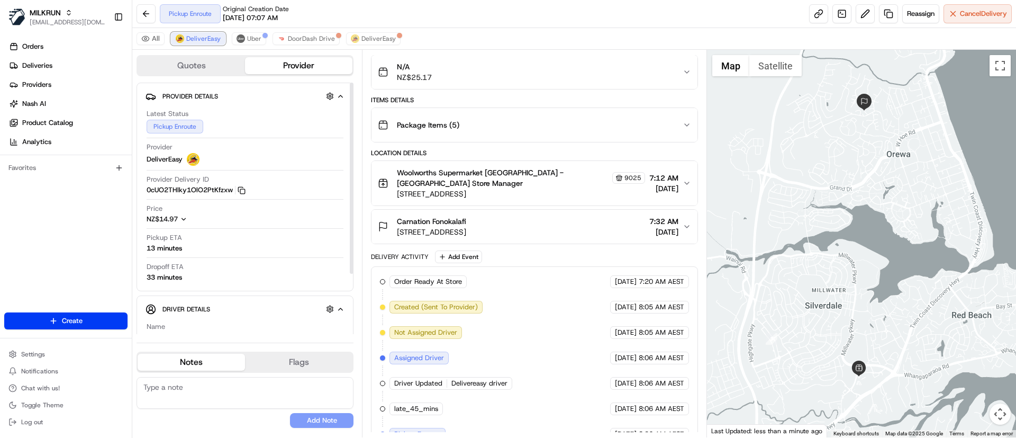
scroll to position [98, 0]
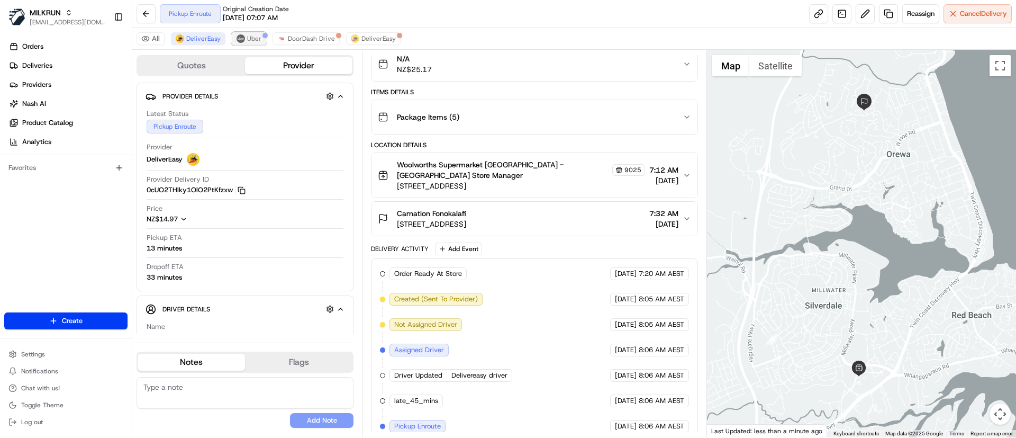
click at [252, 37] on span "Uber" at bounding box center [254, 38] width 14 height 8
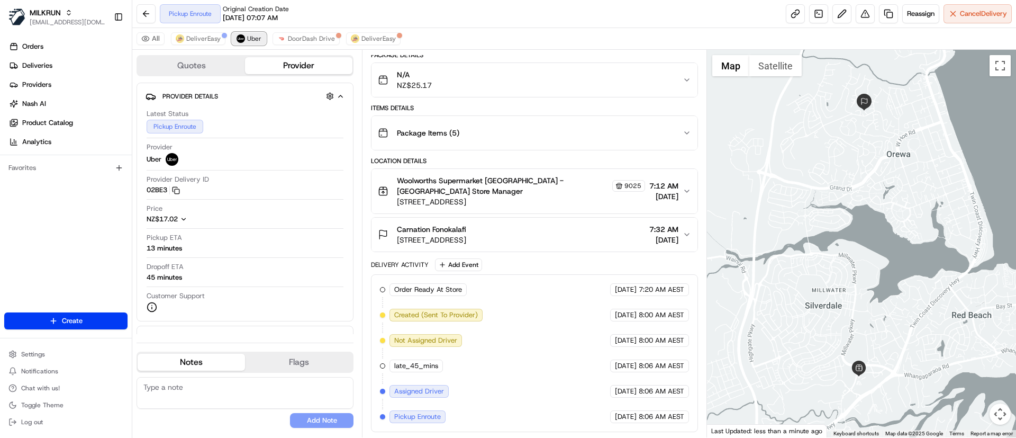
scroll to position [73, 0]
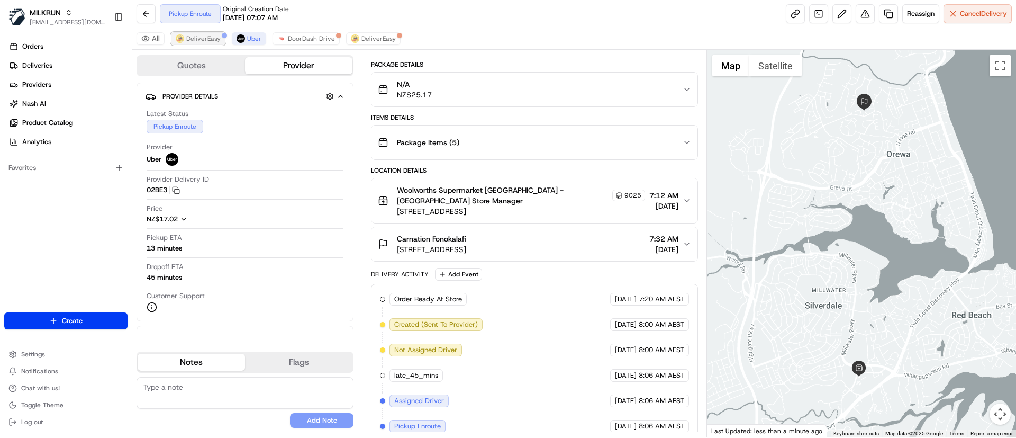
click at [201, 34] on span "DeliverEasy" at bounding box center [203, 38] width 34 height 8
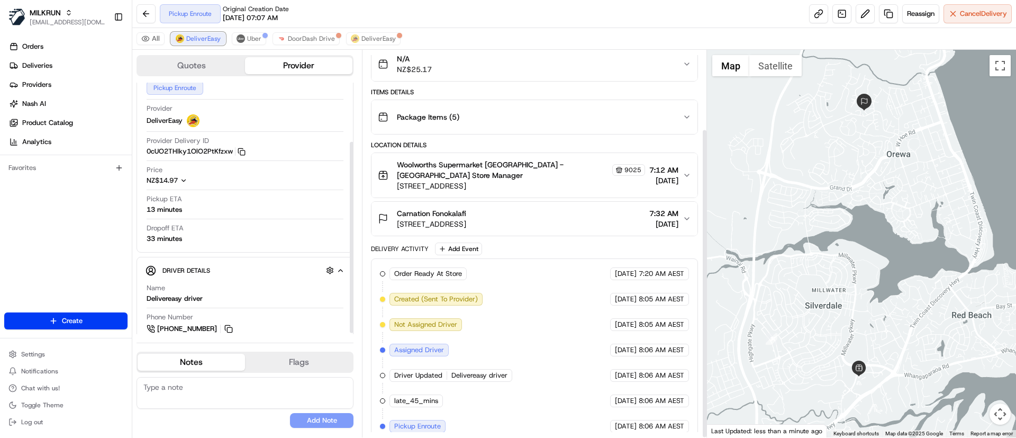
scroll to position [79, 0]
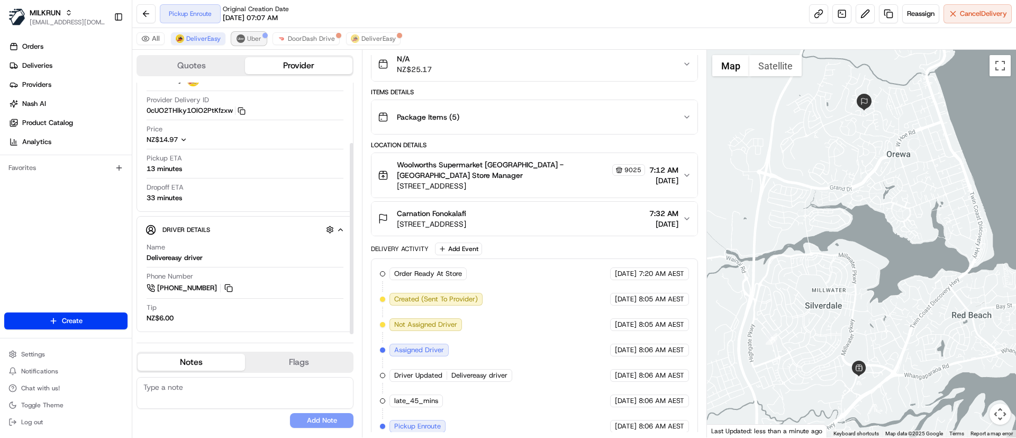
click at [243, 36] on button "Uber" at bounding box center [249, 38] width 34 height 13
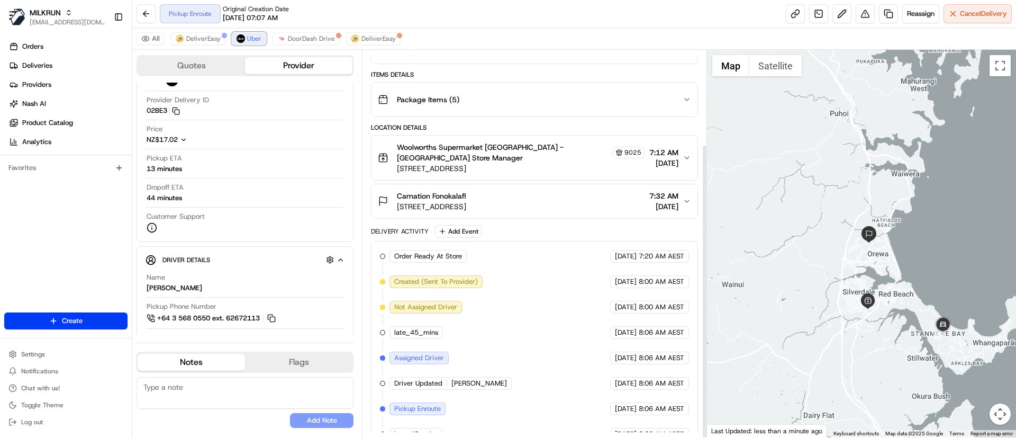
scroll to position [124, 0]
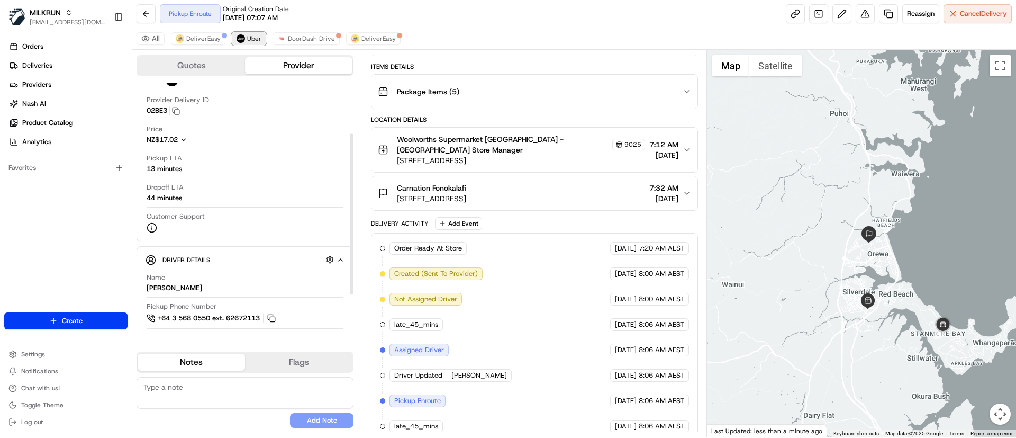
click at [249, 34] on button "Uber" at bounding box center [249, 38] width 34 height 13
click at [196, 39] on span "DeliverEasy" at bounding box center [203, 38] width 34 height 8
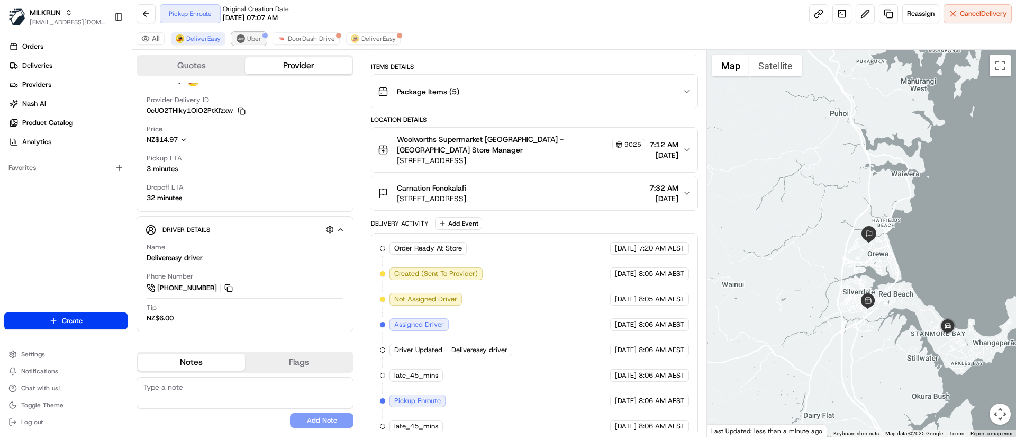
click at [247, 37] on span "Uber" at bounding box center [254, 38] width 14 height 8
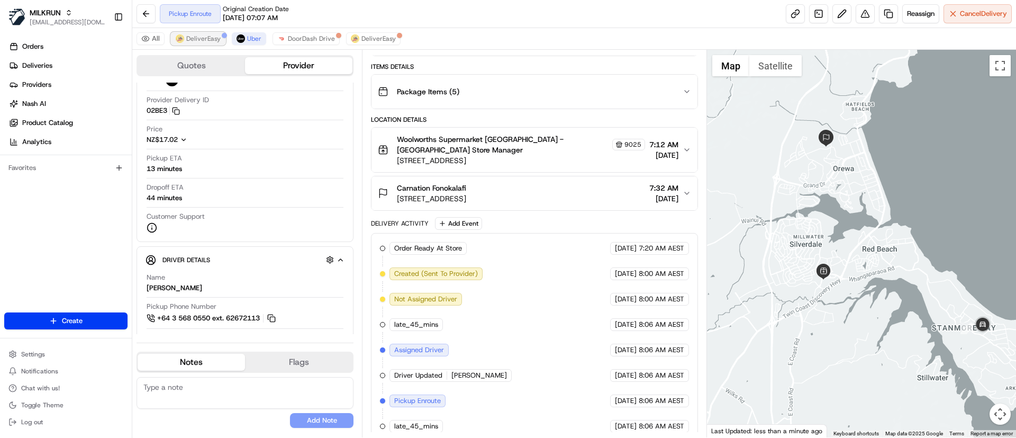
click at [191, 33] on button "DeliverEasy" at bounding box center [198, 38] width 55 height 13
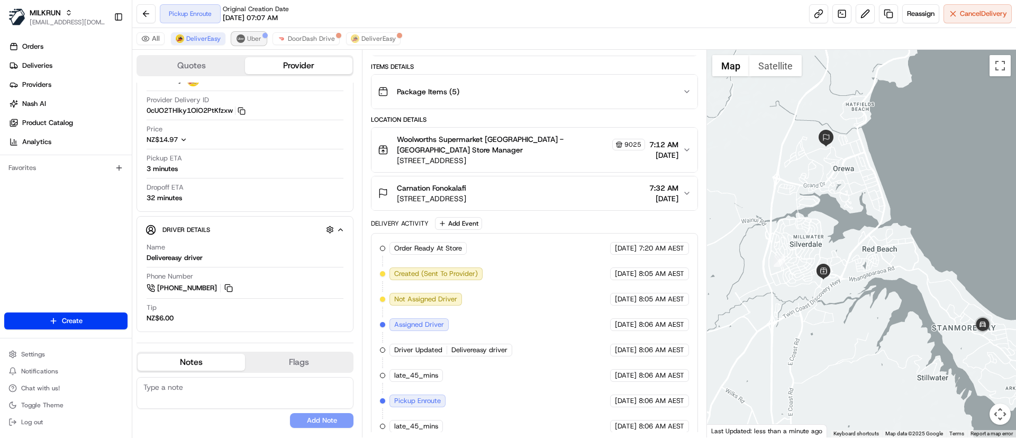
click at [240, 38] on img at bounding box center [241, 38] width 8 height 8
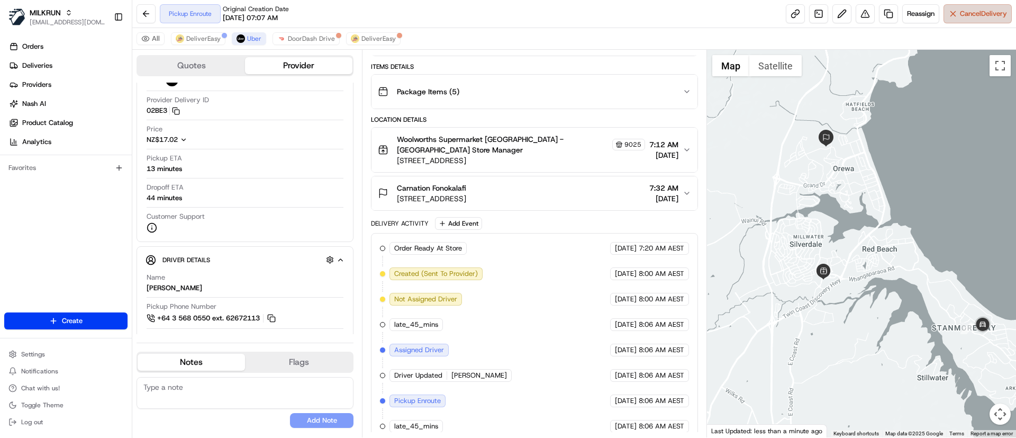
click at [981, 10] on span "Cancel Delivery" at bounding box center [983, 14] width 47 height 10
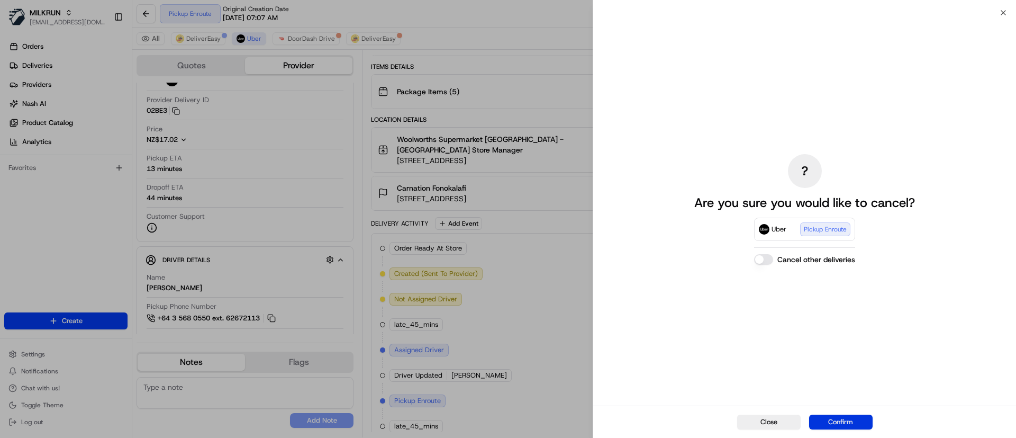
click at [850, 421] on button "Confirm" at bounding box center [841, 421] width 64 height 15
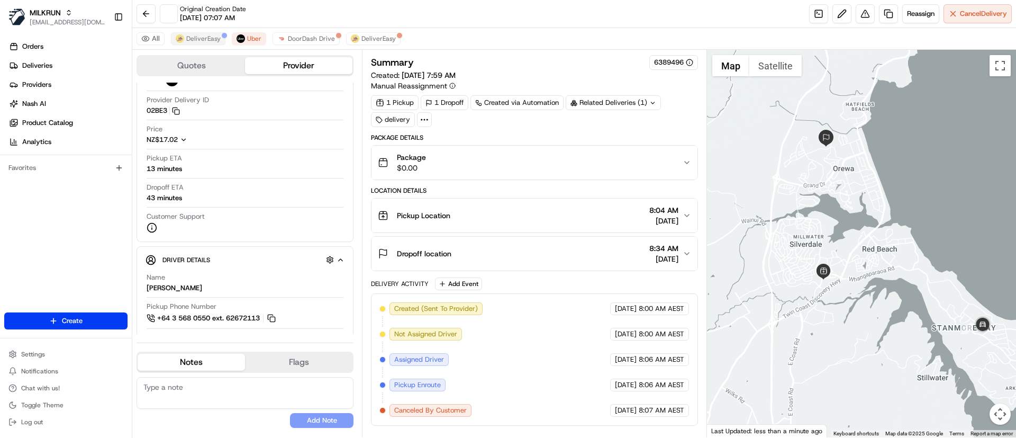
scroll to position [0, 0]
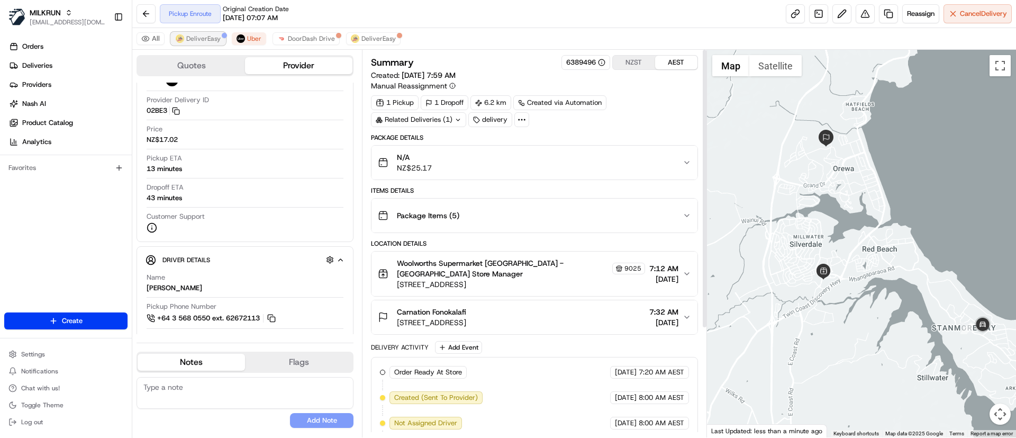
click at [193, 37] on span "DeliverEasy" at bounding box center [203, 38] width 34 height 8
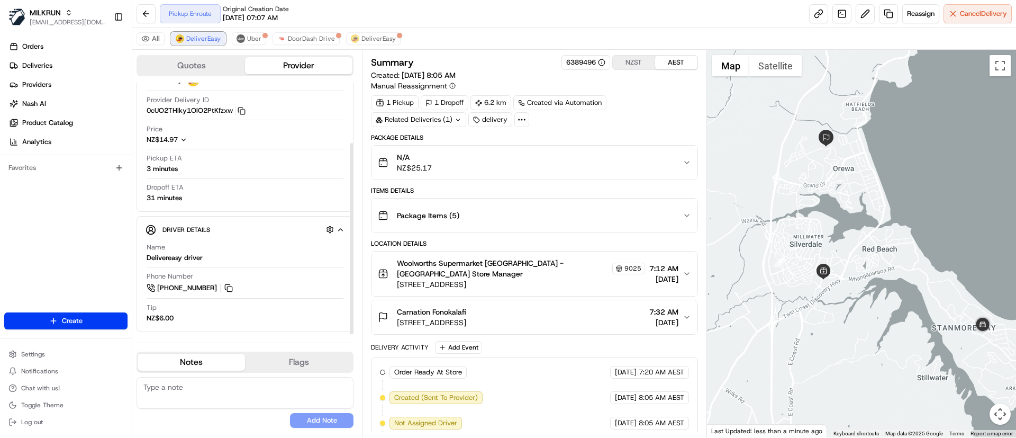
scroll to position [124, 0]
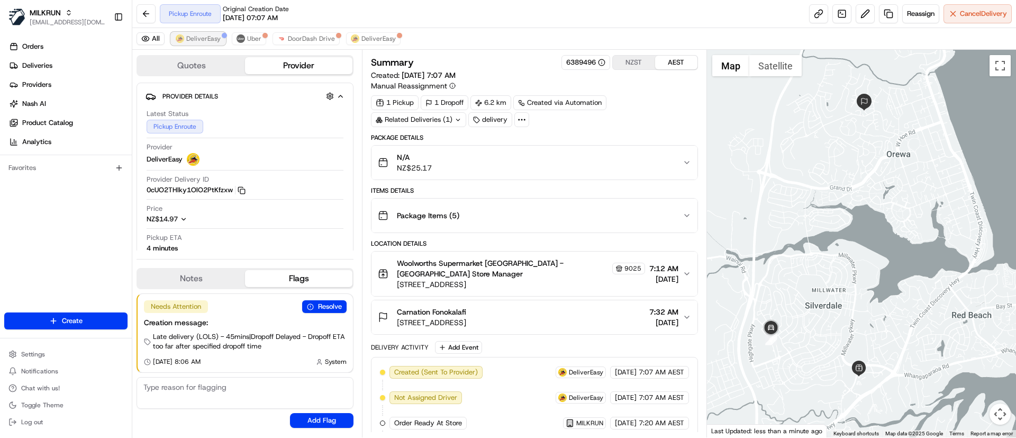
click at [195, 42] on span "DeliverEasy" at bounding box center [203, 38] width 34 height 8
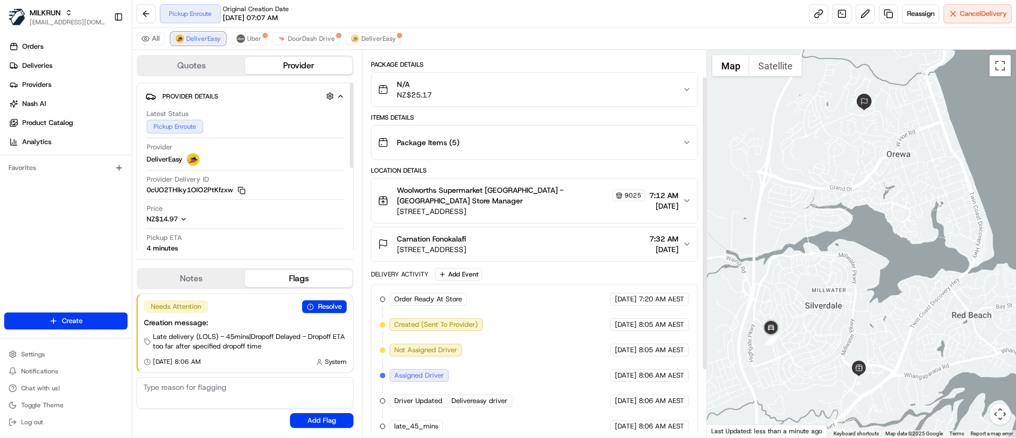
scroll to position [124, 0]
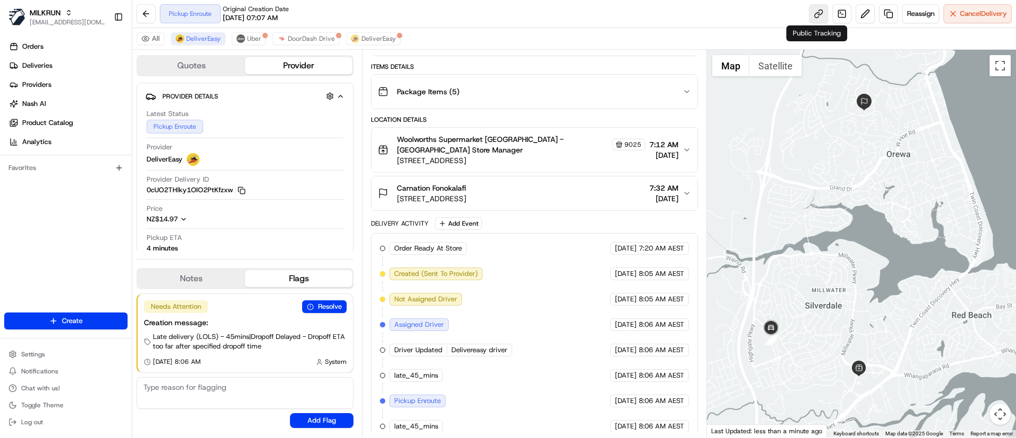
click at [809, 6] on link at bounding box center [818, 13] width 19 height 19
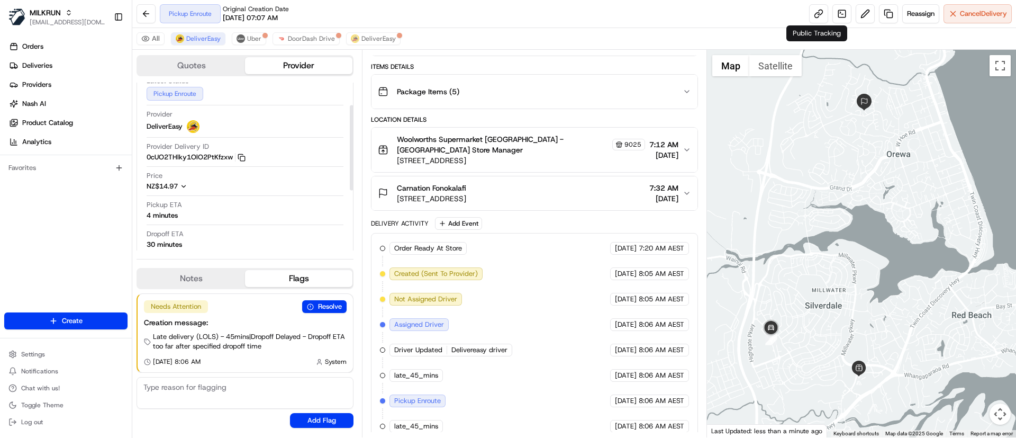
scroll to position [119, 0]
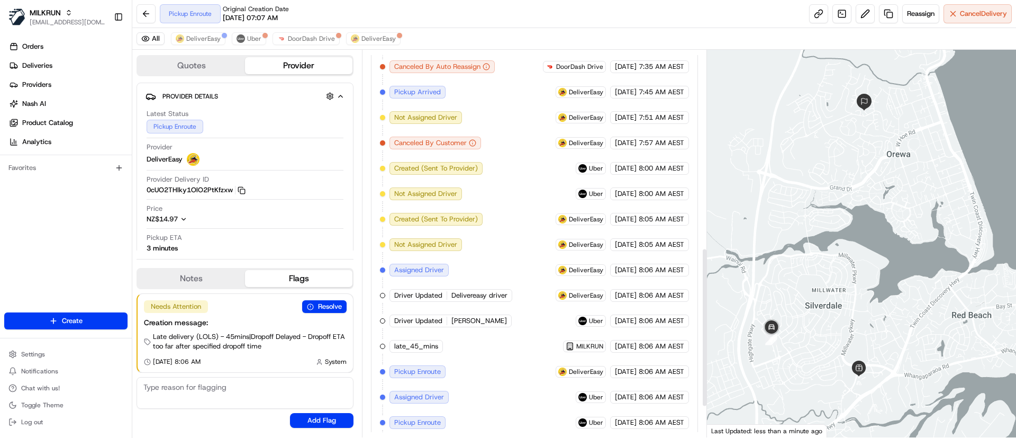
scroll to position [556, 0]
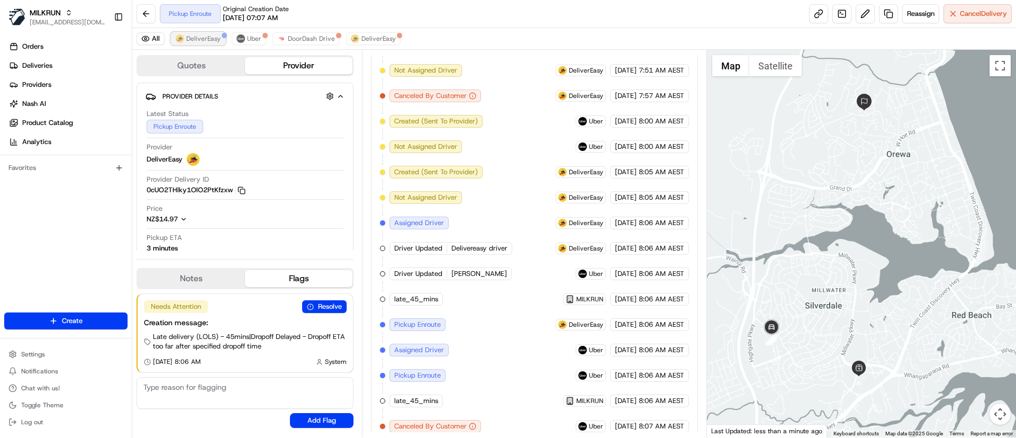
click at [199, 35] on span "DeliverEasy" at bounding box center [203, 38] width 34 height 8
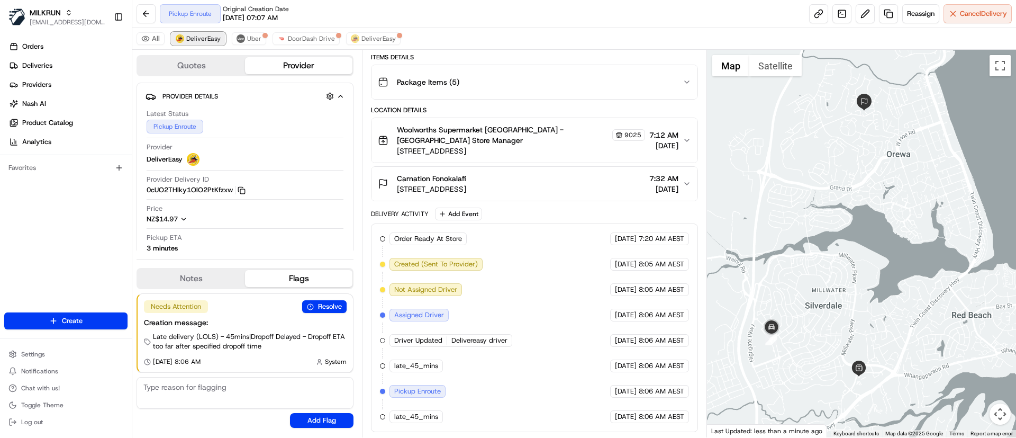
scroll to position [124, 0]
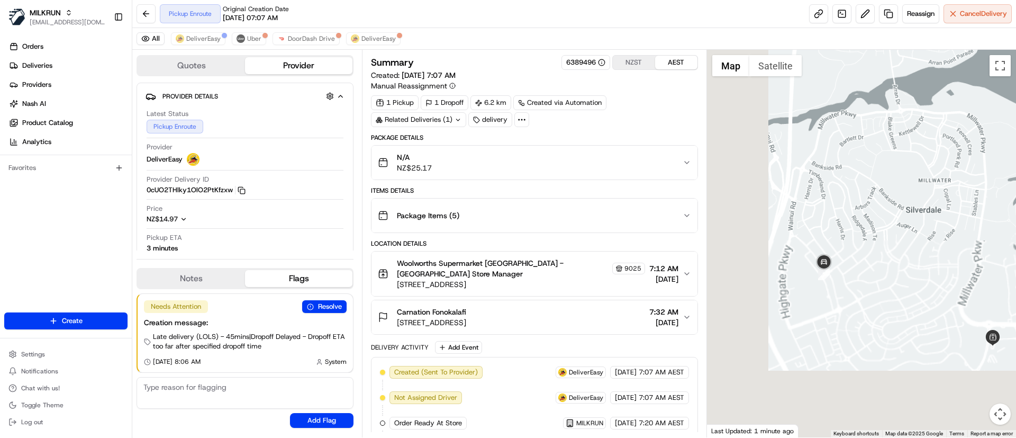
drag, startPoint x: 824, startPoint y: 277, endPoint x: 913, endPoint y: 152, distance: 153.6
click at [913, 153] on div at bounding box center [862, 243] width 310 height 387
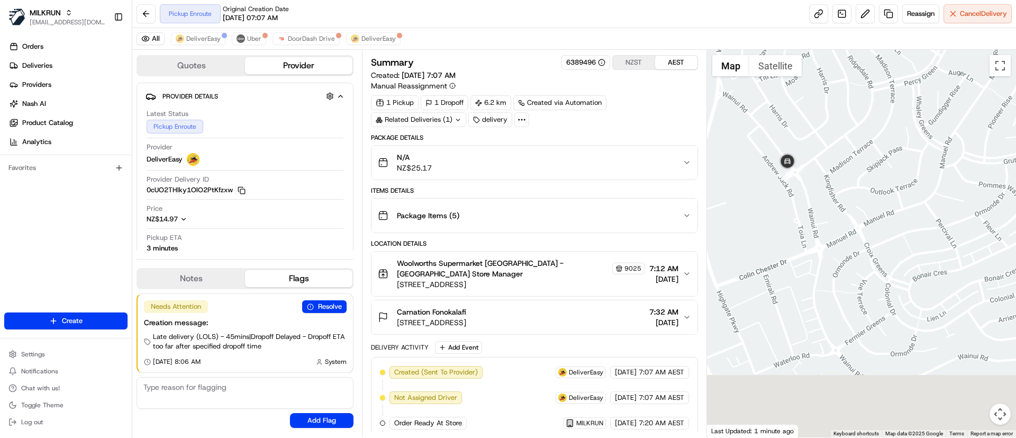
drag, startPoint x: 850, startPoint y: 314, endPoint x: 872, endPoint y: 153, distance: 162.4
click at [872, 153] on div at bounding box center [862, 243] width 310 height 387
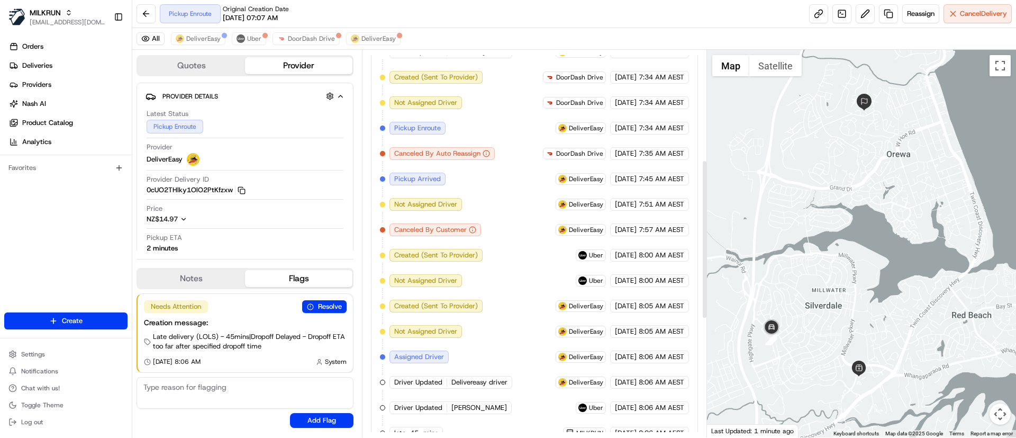
scroll to position [556, 0]
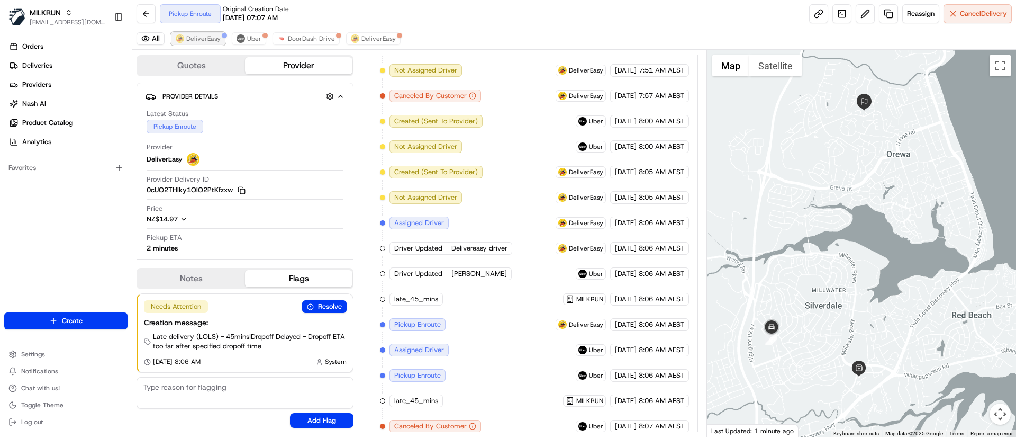
click at [189, 37] on span "DeliverEasy" at bounding box center [203, 38] width 34 height 8
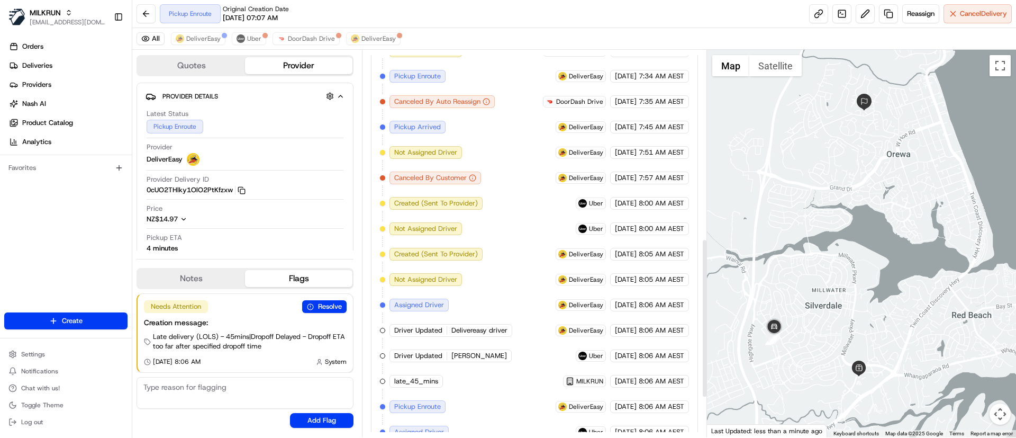
scroll to position [556, 0]
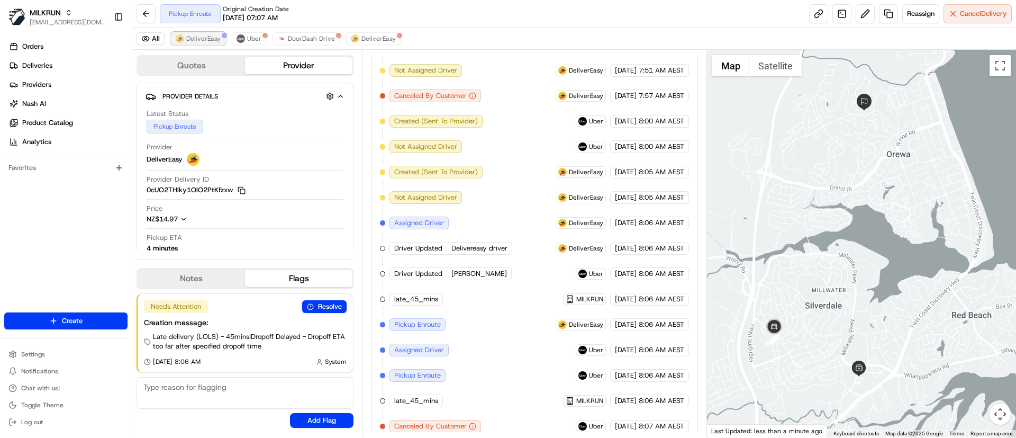
click at [188, 40] on span "DeliverEasy" at bounding box center [203, 38] width 34 height 8
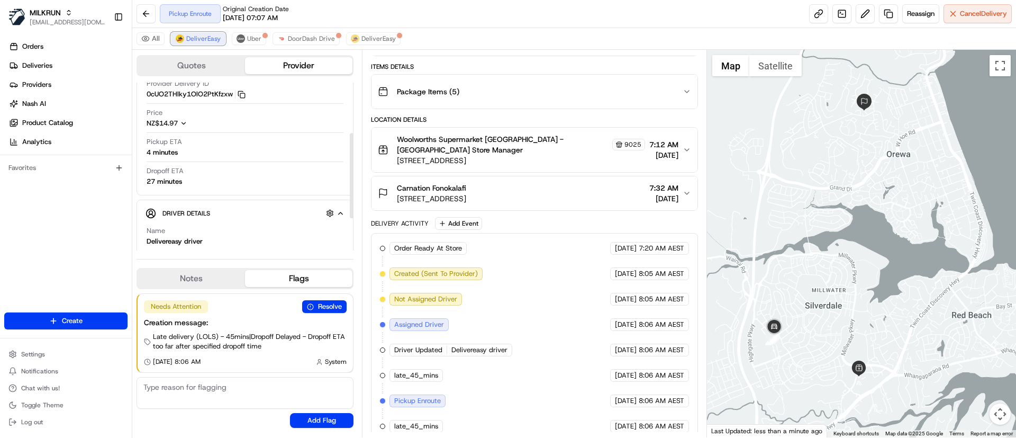
scroll to position [100, 0]
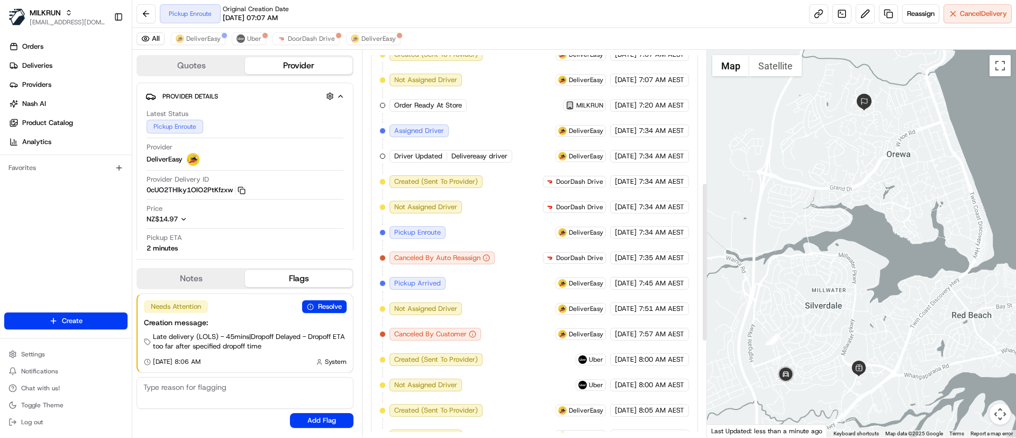
scroll to position [556, 0]
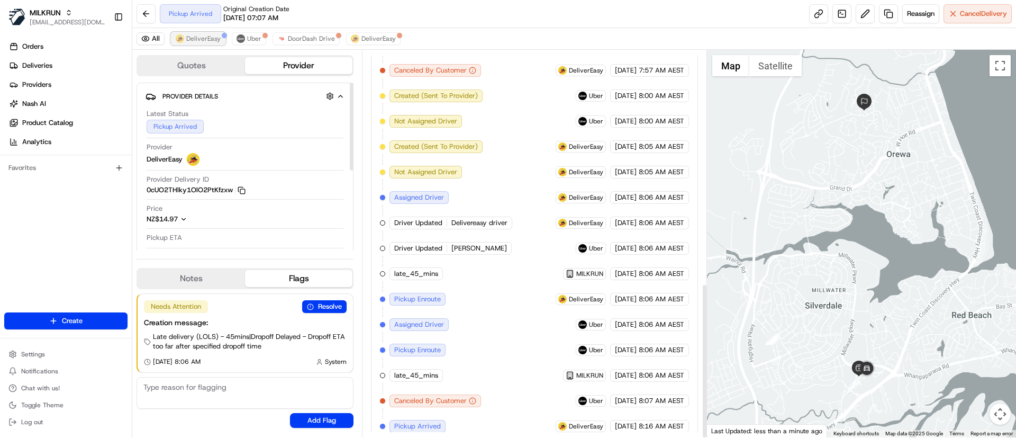
click at [200, 39] on span "DeliverEasy" at bounding box center [203, 38] width 34 height 8
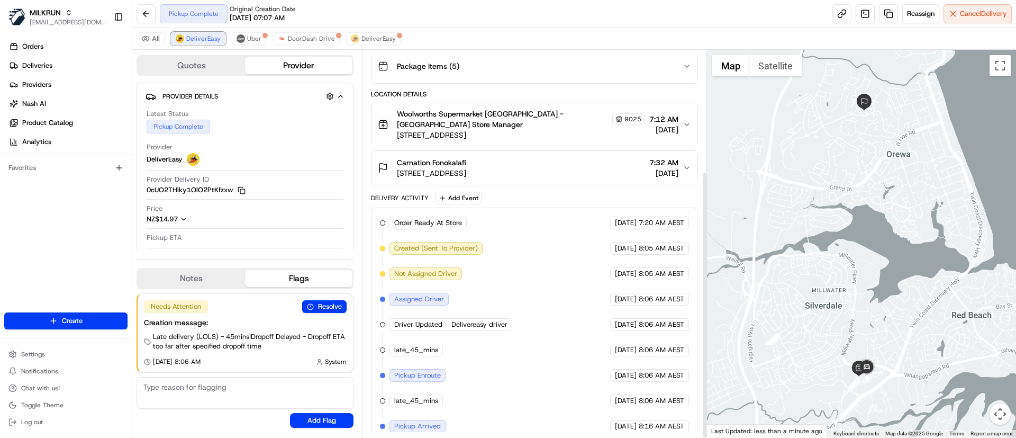
scroll to position [175, 0]
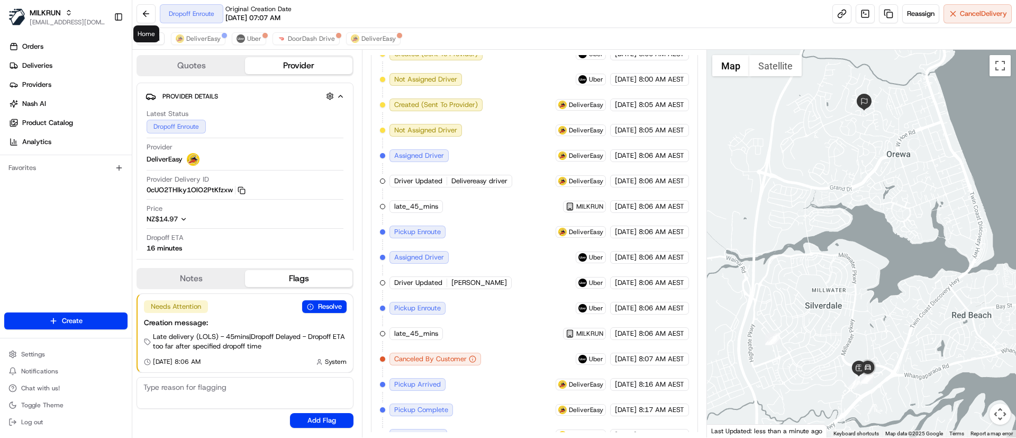
scroll to position [632, 0]
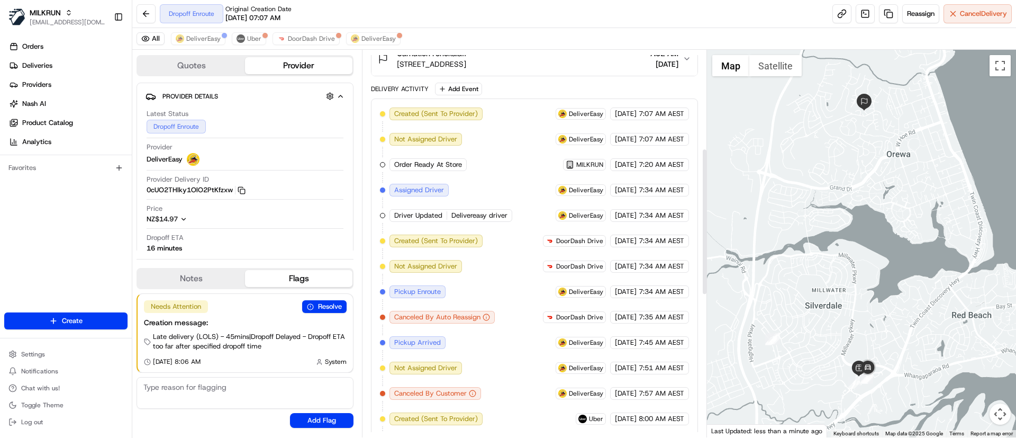
scroll to position [632, 0]
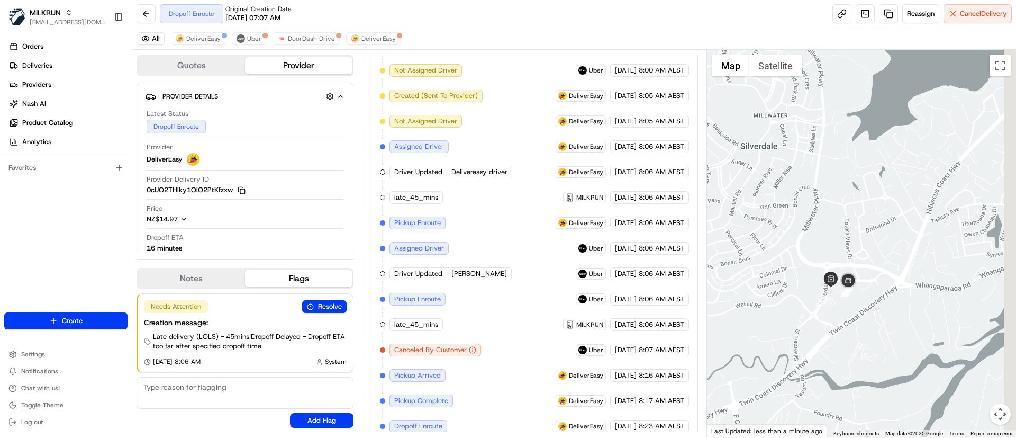
drag, startPoint x: 853, startPoint y: 309, endPoint x: 760, endPoint y: 190, distance: 150.5
click at [760, 190] on div at bounding box center [862, 243] width 310 height 387
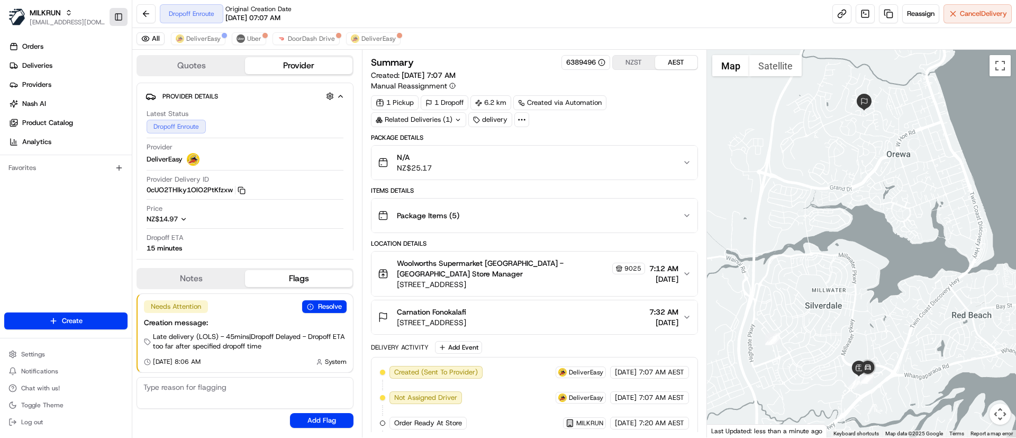
click at [115, 17] on button "Toggle Sidebar" at bounding box center [119, 17] width 18 height 18
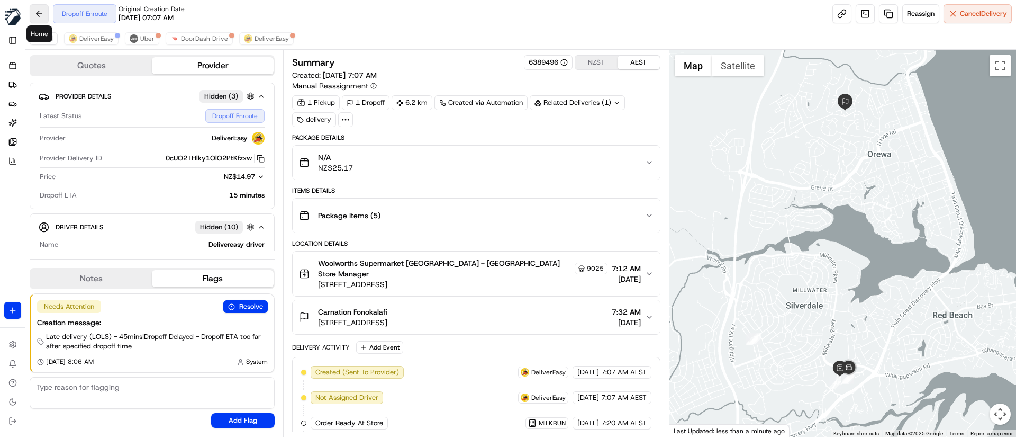
click at [33, 13] on button at bounding box center [39, 13] width 19 height 19
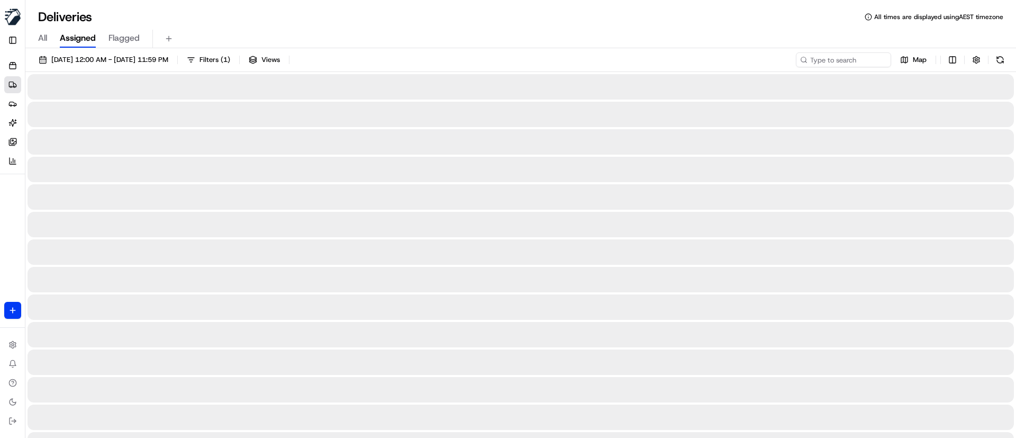
click at [11, 14] on img "button" at bounding box center [12, 16] width 17 height 17
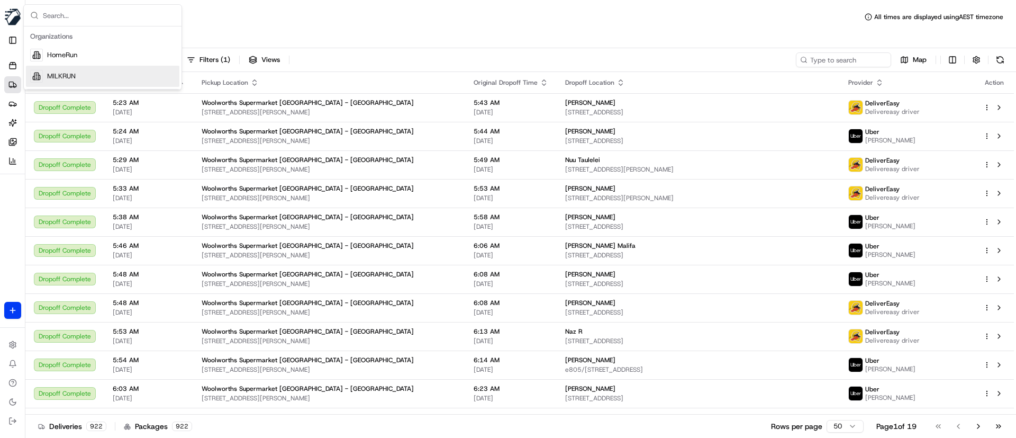
click at [63, 75] on span "MILKRUN" at bounding box center [61, 76] width 29 height 10
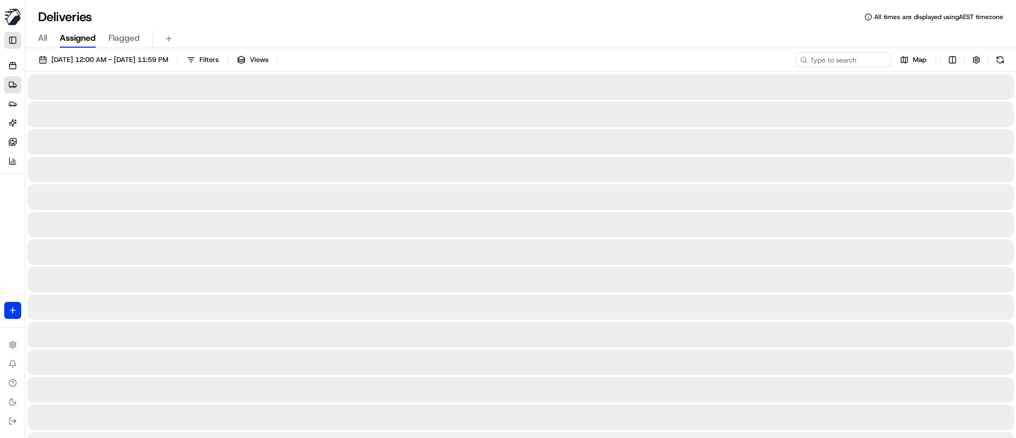
click at [10, 40] on button "Toggle Sidebar" at bounding box center [12, 40] width 17 height 17
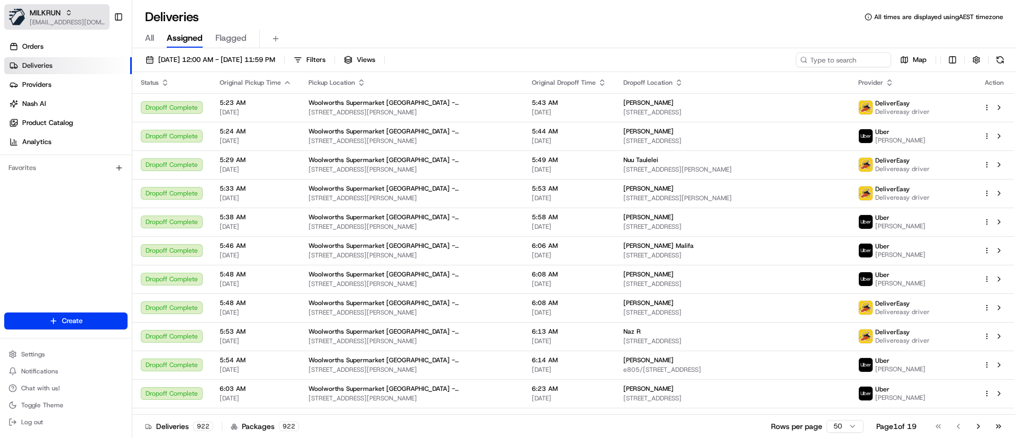
click at [48, 20] on span "[EMAIL_ADDRESS][DOMAIN_NAME]" at bounding box center [68, 22] width 76 height 8
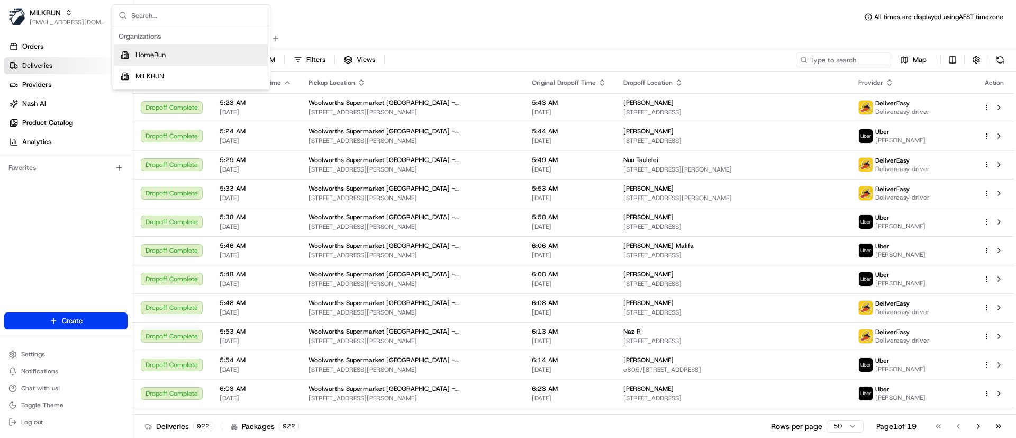
click at [143, 58] on span "HomeRun" at bounding box center [151, 55] width 30 height 10
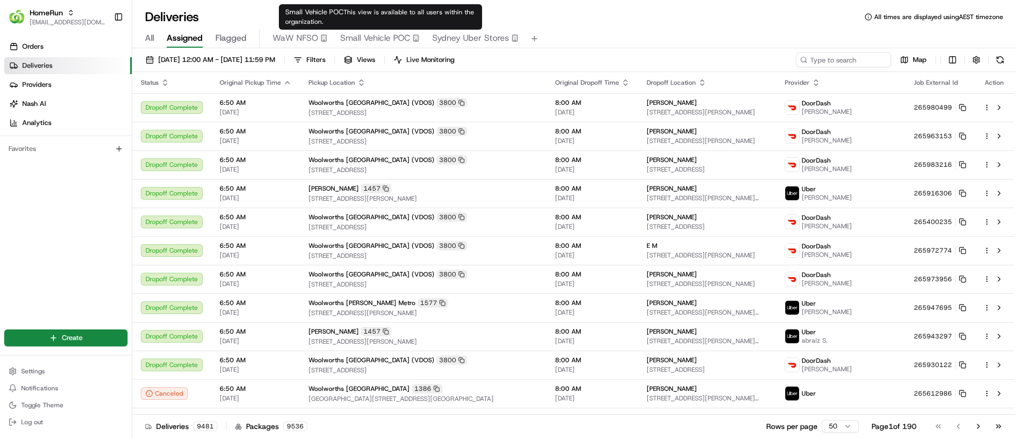
click at [384, 35] on span "Small Vehicle POC" at bounding box center [375, 38] width 70 height 13
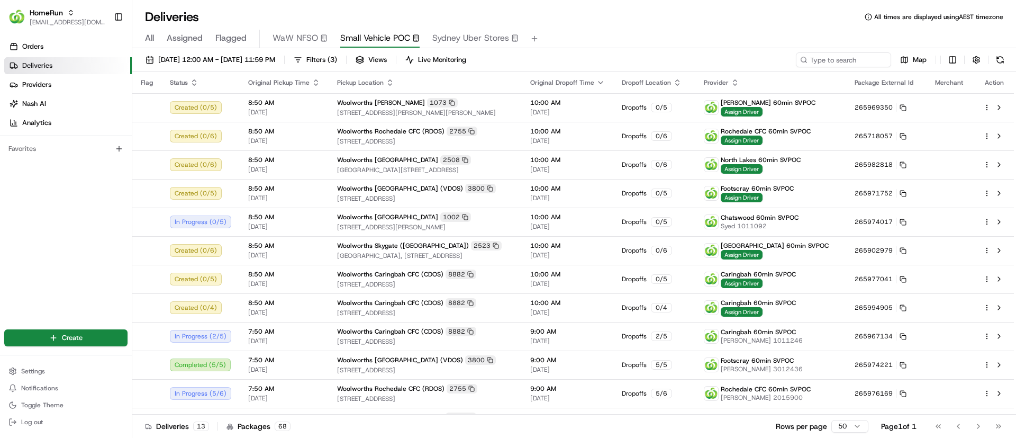
click at [369, 39] on span "Small Vehicle POC" at bounding box center [375, 38] width 70 height 13
click at [829, 60] on input at bounding box center [827, 59] width 127 height 15
type input "caringbah"
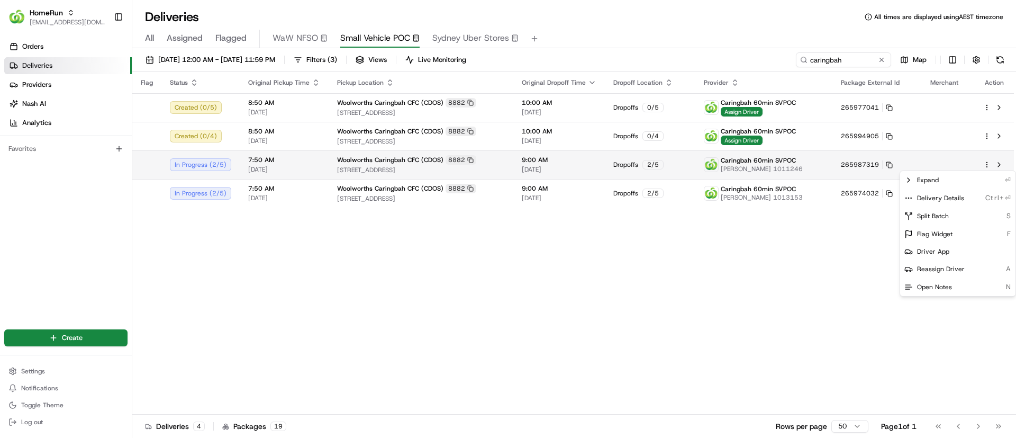
click at [987, 161] on html "HomeRun [EMAIL_ADDRESS][DOMAIN_NAME] Toggle Sidebar Orders Deliveries Providers…" at bounding box center [508, 219] width 1016 height 438
click at [908, 195] on icon at bounding box center [909, 198] width 8 height 8
click at [537, 286] on html "HomeRun psteele@woolworths.com.au Toggle Sidebar Orders Deliveries Providers Na…" at bounding box center [508, 219] width 1016 height 438
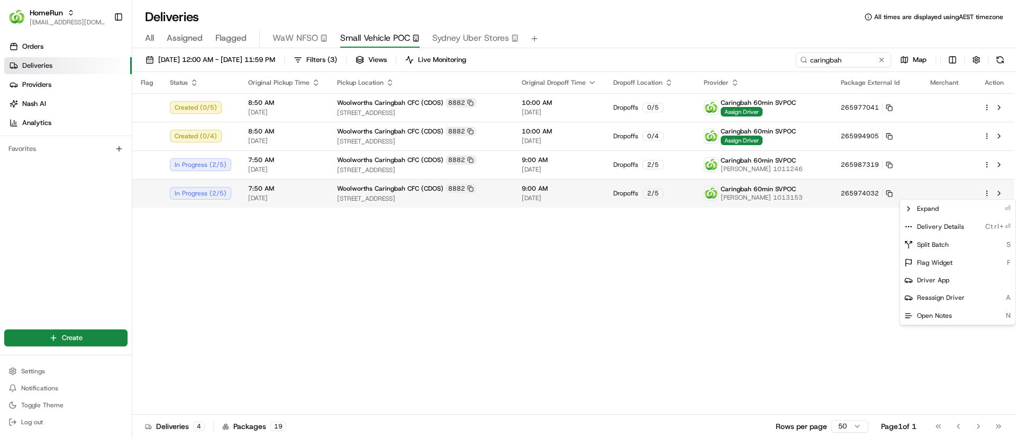
click at [987, 192] on html "HomeRun psteele@woolworths.com.au Toggle Sidebar Orders Deliveries Providers Na…" at bounding box center [508, 219] width 1016 height 438
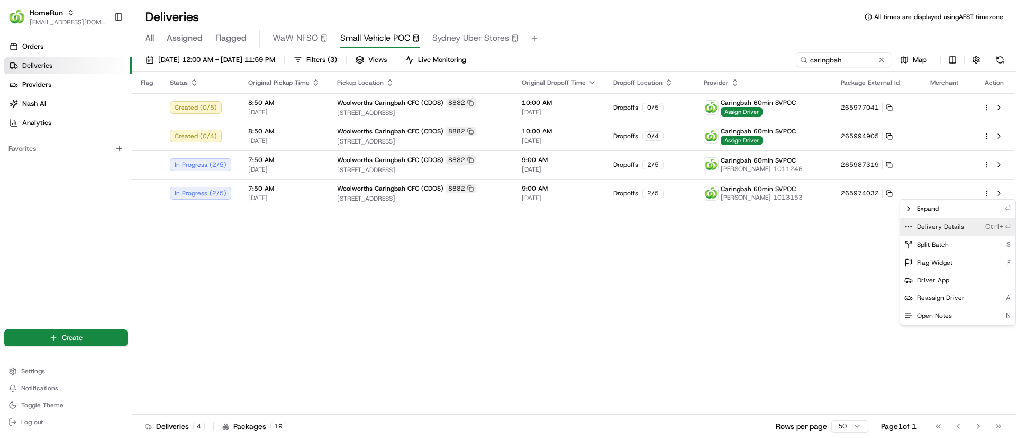
click at [907, 223] on icon at bounding box center [909, 226] width 8 height 8
click at [360, 283] on html "HomeRun psteele@woolworths.com.au Toggle Sidebar Orders Deliveries Providers Na…" at bounding box center [508, 219] width 1016 height 438
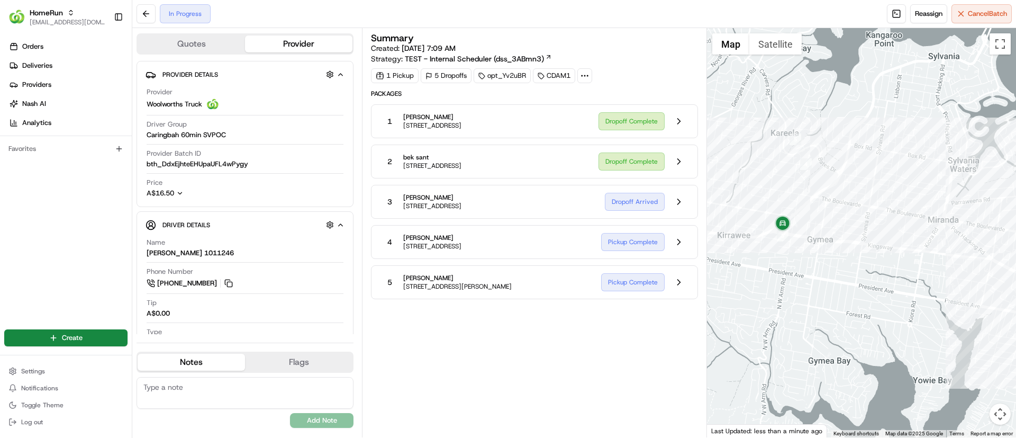
drag, startPoint x: 843, startPoint y: 287, endPoint x: 951, endPoint y: 319, distance: 112.6
click at [951, 319] on div at bounding box center [862, 232] width 310 height 409
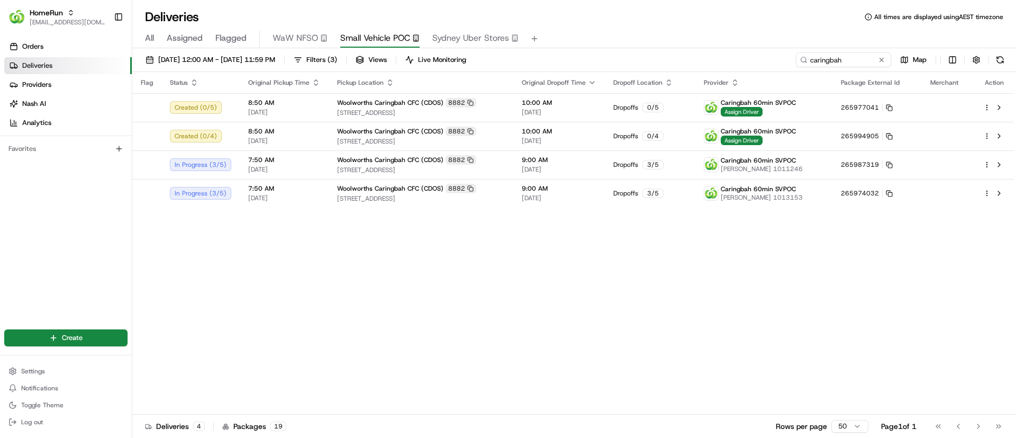
drag, startPoint x: 881, startPoint y: 57, endPoint x: 678, endPoint y: 7, distance: 209.3
click at [877, 52] on div "caringbah" at bounding box center [843, 59] width 95 height 15
